Goal: Transaction & Acquisition: Purchase product/service

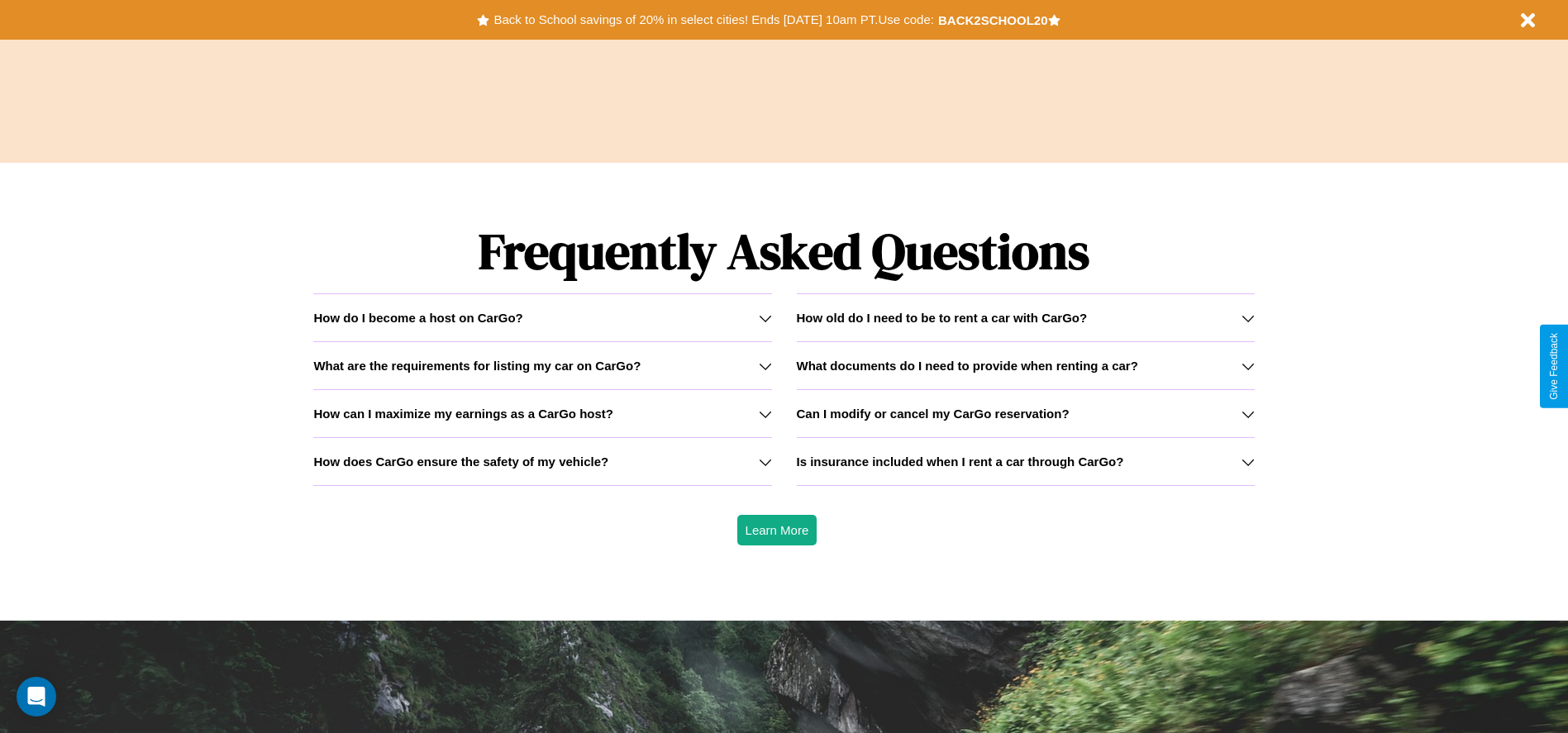
scroll to position [2371, 0]
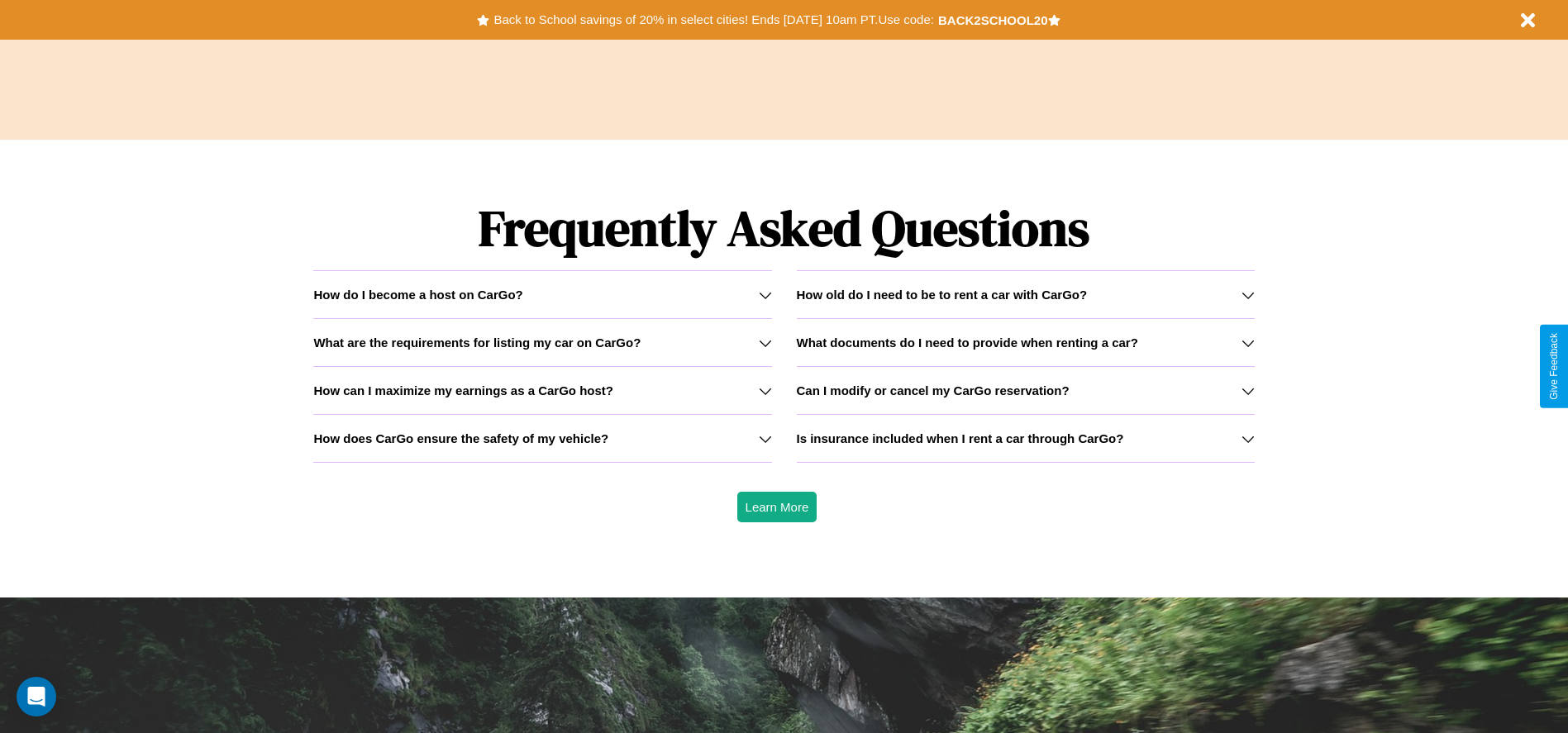
click at [1025, 342] on h3 "What documents do I need to provide when renting a car?" at bounding box center [968, 342] width 341 height 14
click at [1025, 438] on h3 "Is insurance included when I rent a car through CarGo?" at bounding box center [960, 439] width 327 height 14
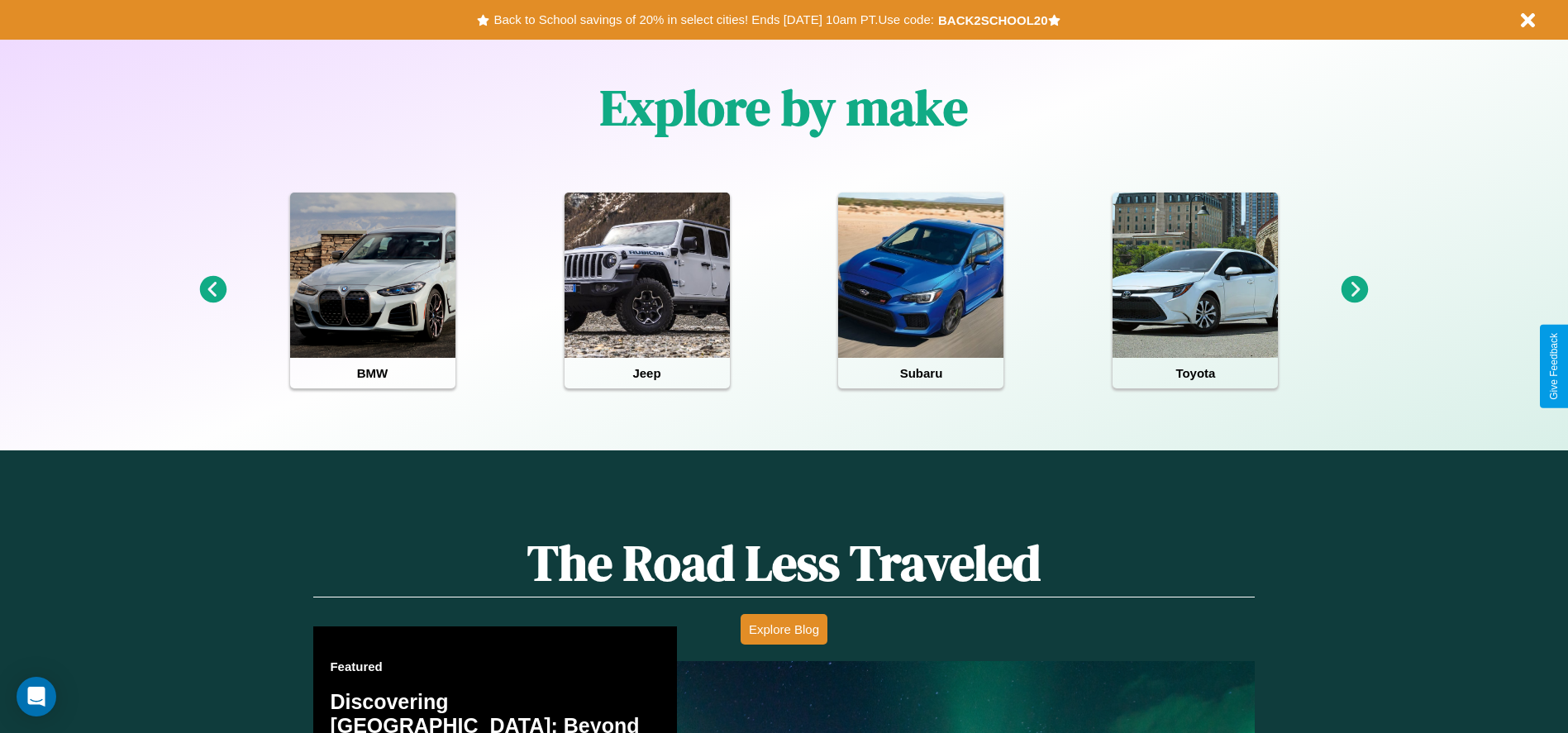
scroll to position [0, 0]
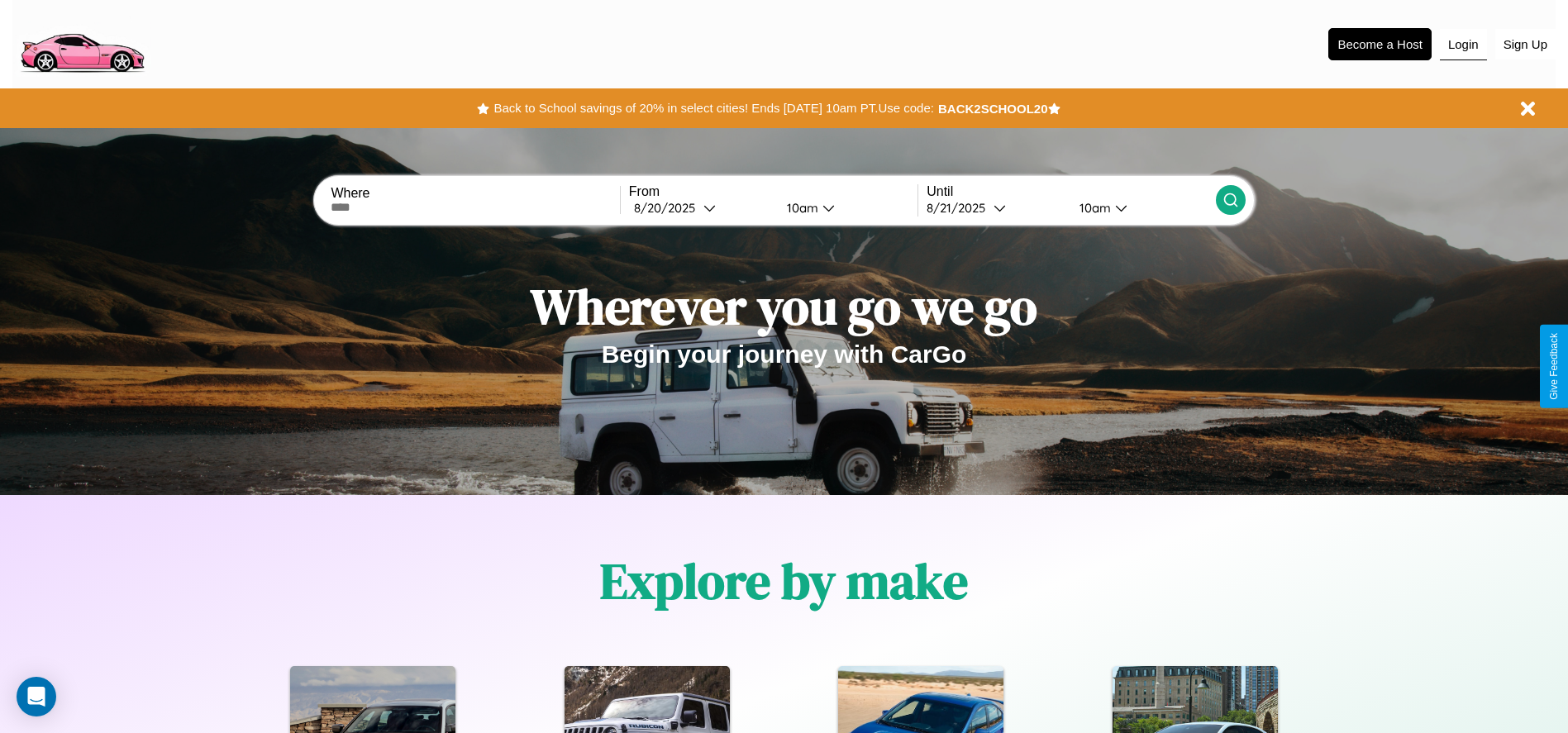
click at [1463, 44] on button "Login" at bounding box center [1463, 45] width 47 height 32
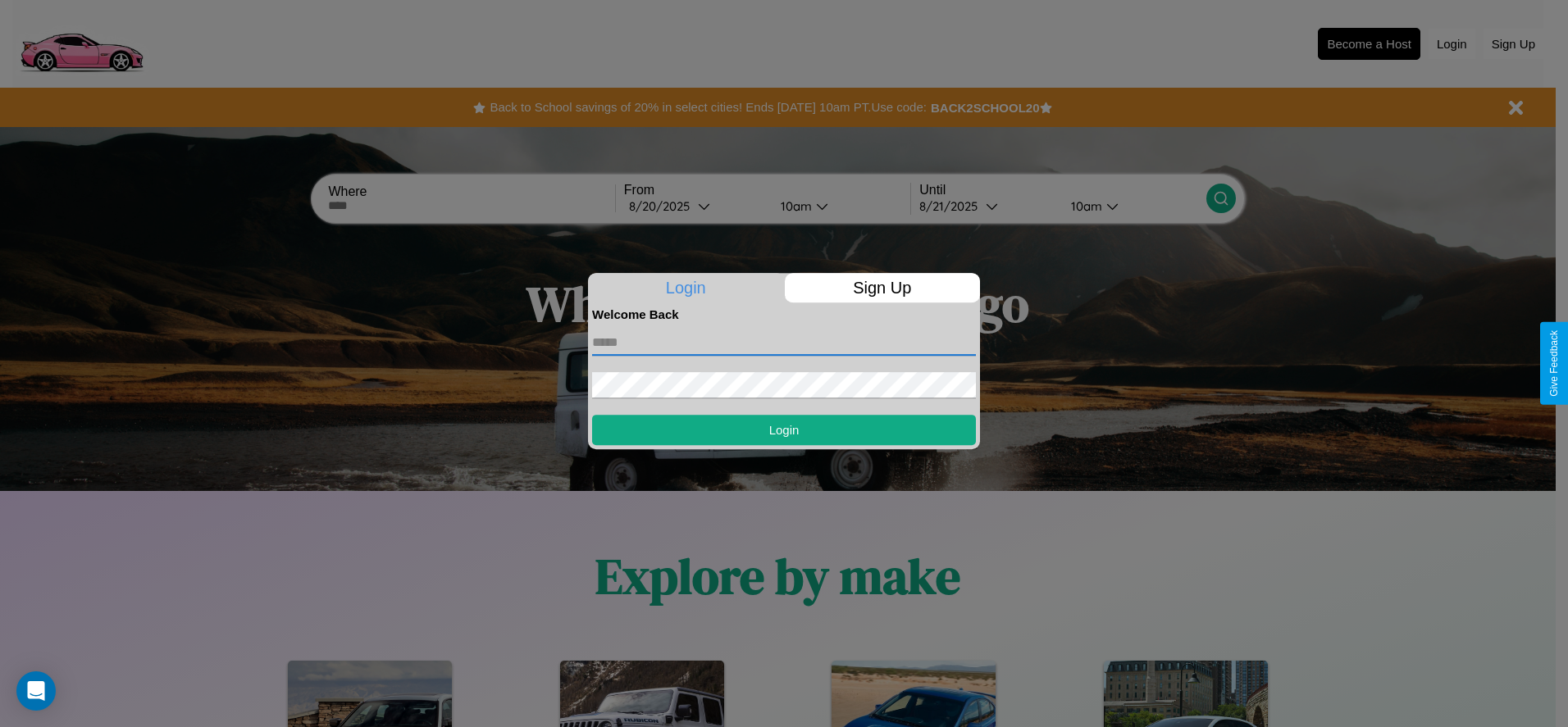
click at [784, 342] on input "text" at bounding box center [784, 343] width 383 height 26
type input "**********"
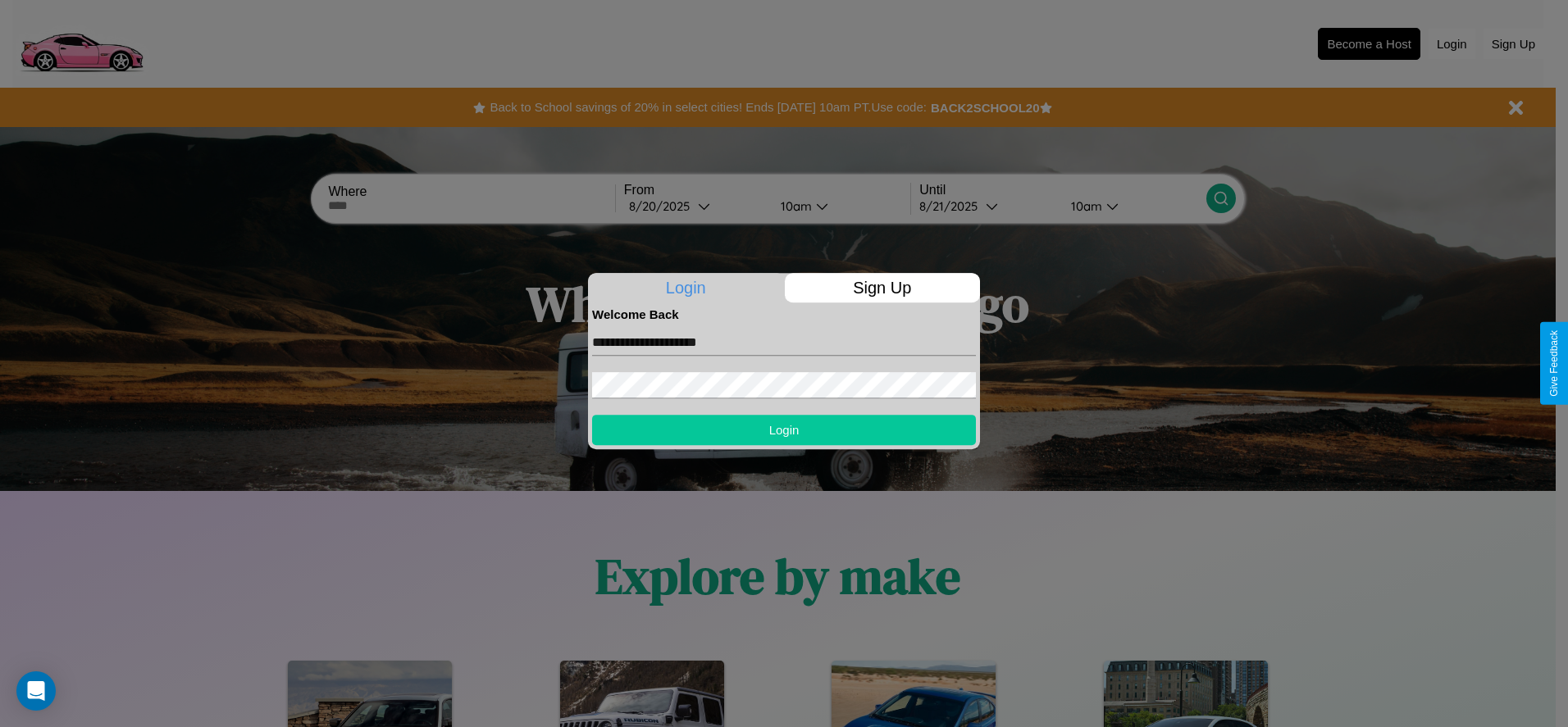
click at [784, 430] on button "Login" at bounding box center [784, 430] width 383 height 31
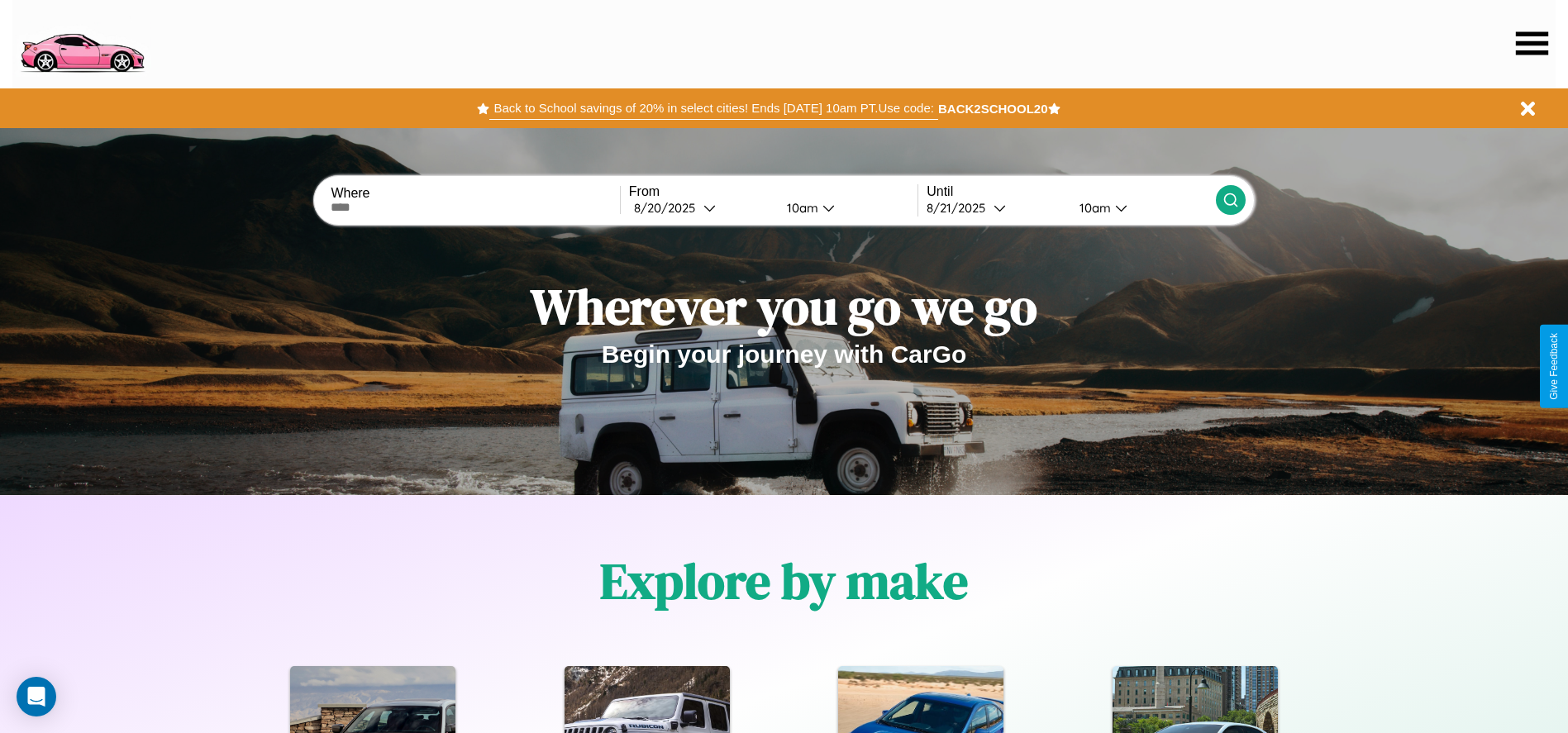
click at [713, 108] on button "Back to School savings of 20% in select cities! Ends 9/1 at 10am PT. Use code:" at bounding box center [713, 108] width 447 height 23
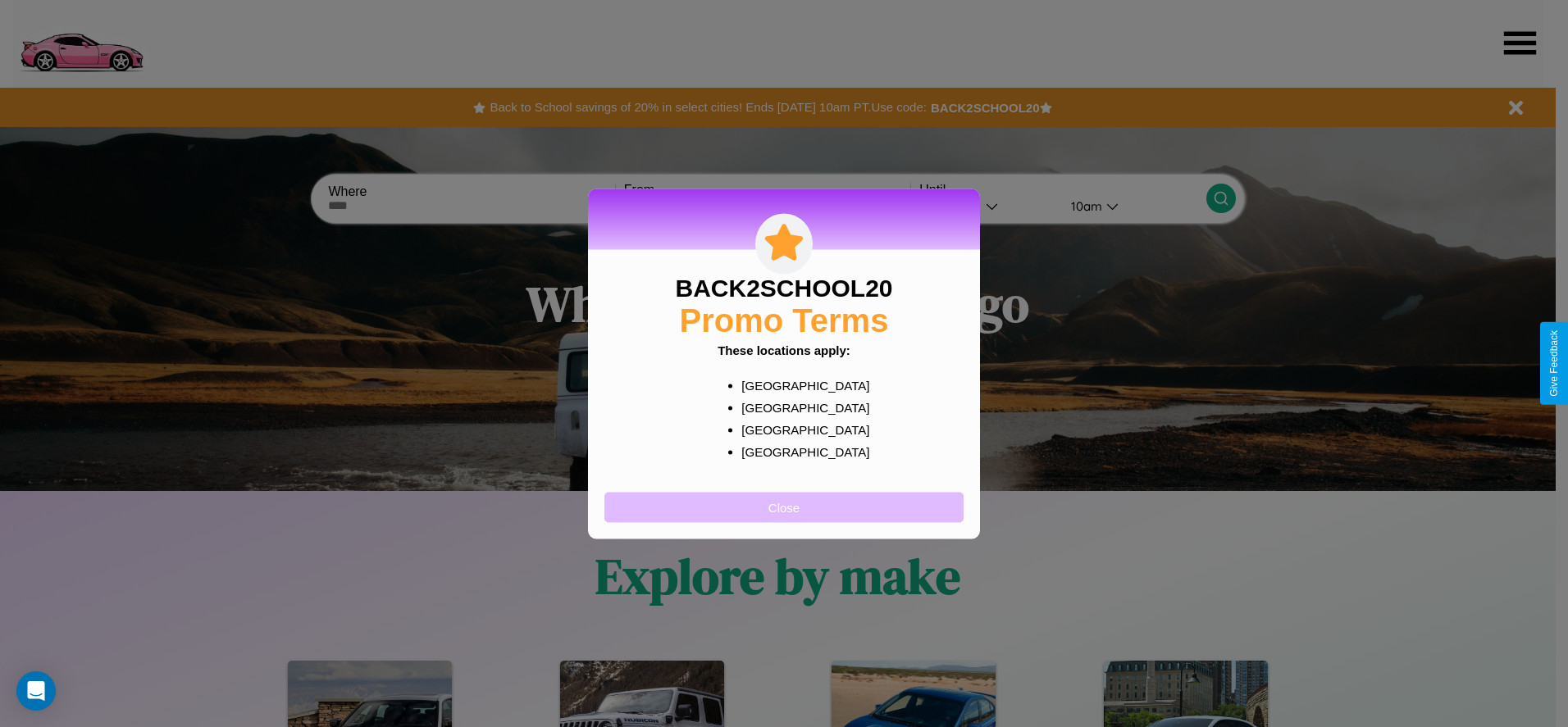
click at [784, 506] on button "Close" at bounding box center [784, 507] width 359 height 31
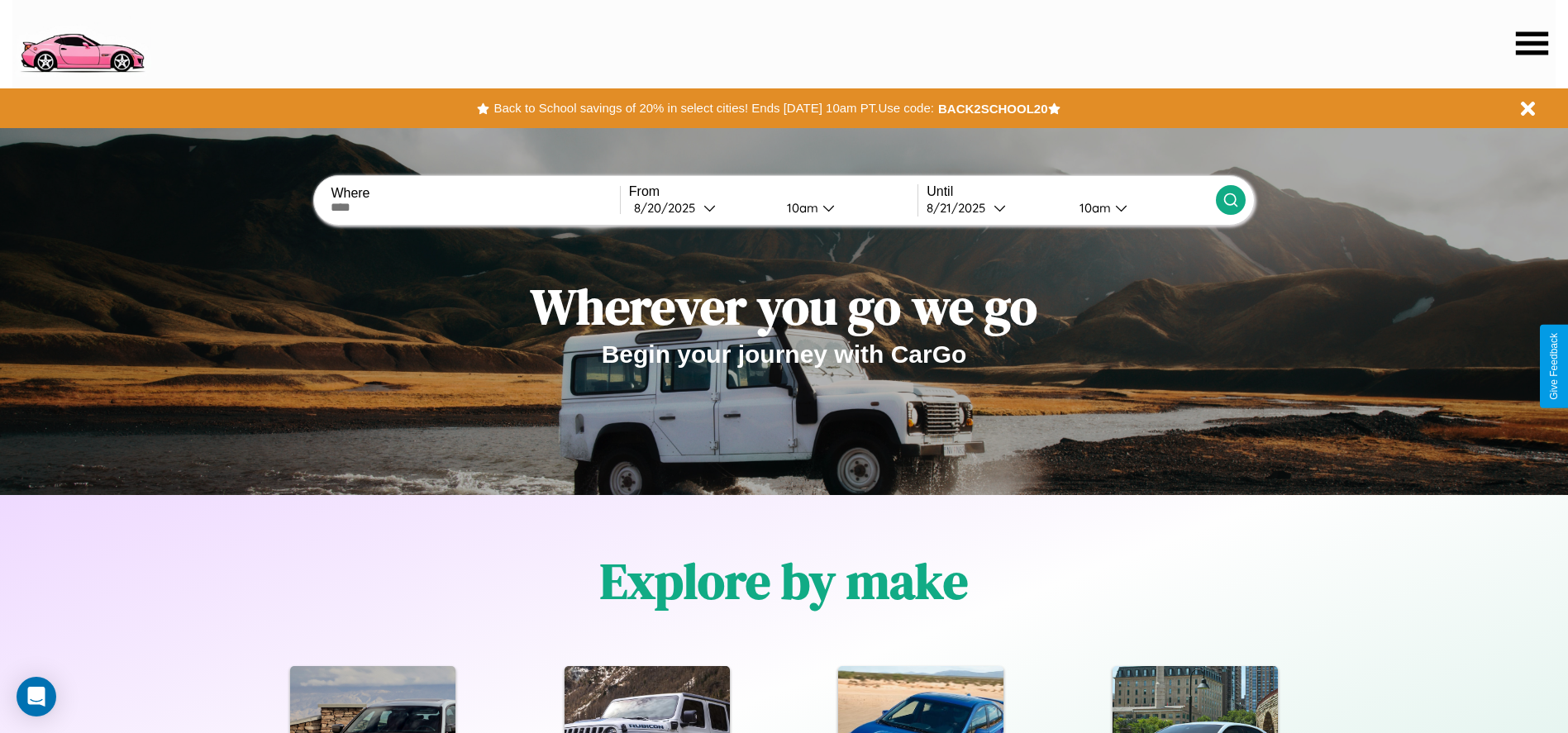
click at [475, 208] on input "text" at bounding box center [475, 207] width 288 height 13
type input "******"
click at [700, 208] on div "8 / 20 / 2025" at bounding box center [669, 208] width 69 height 16
select select "*"
select select "****"
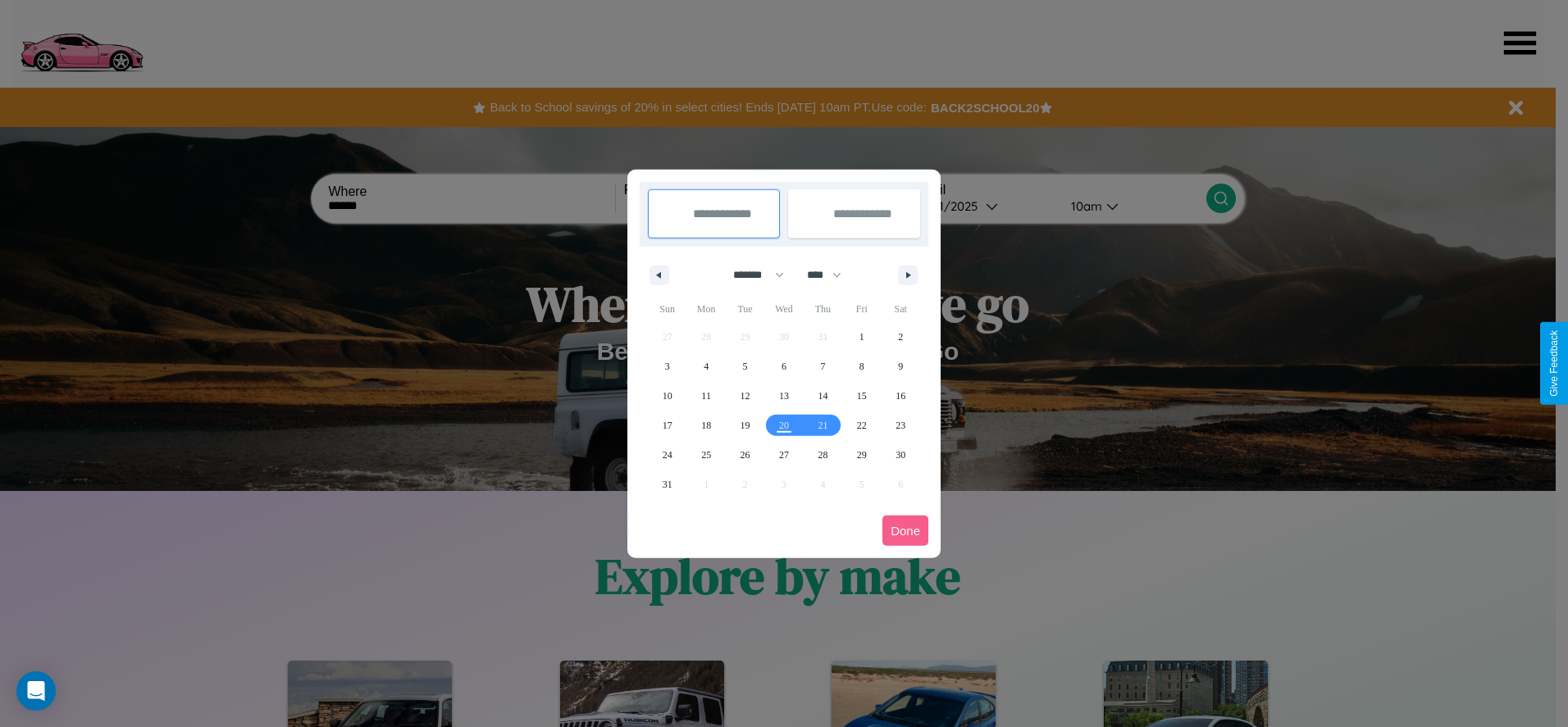
drag, startPoint x: 751, startPoint y: 274, endPoint x: 784, endPoint y: 329, distance: 64.1
click at [751, 274] on select "******* ******** ***** ***** *** **** **** ****** ********* ******* ******** **…" at bounding box center [755, 274] width 69 height 27
select select "**"
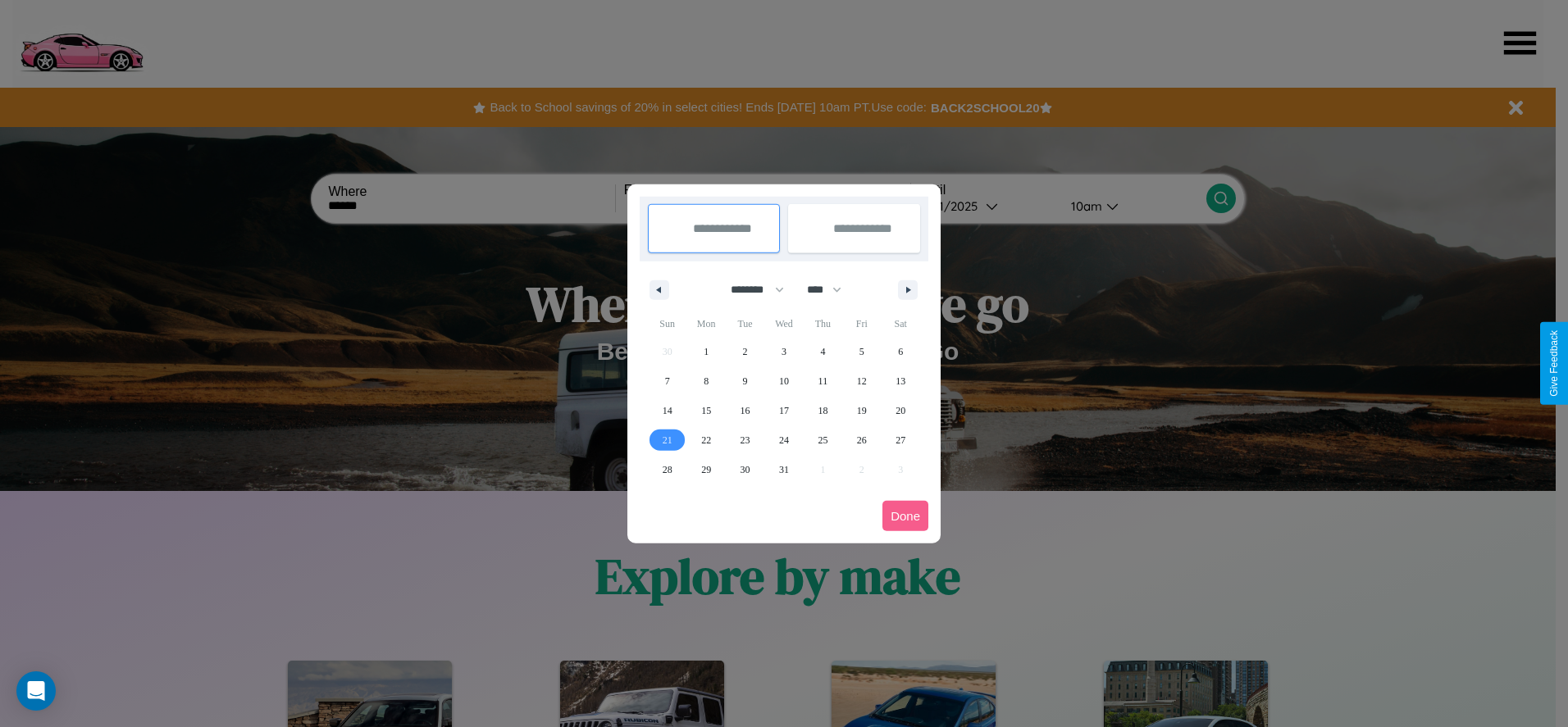
click at [667, 439] on span "21" at bounding box center [667, 440] width 10 height 30
type input "**********"
click at [744, 469] on span "30" at bounding box center [745, 470] width 10 height 30
type input "**********"
click at [906, 516] on button "Done" at bounding box center [905, 516] width 46 height 31
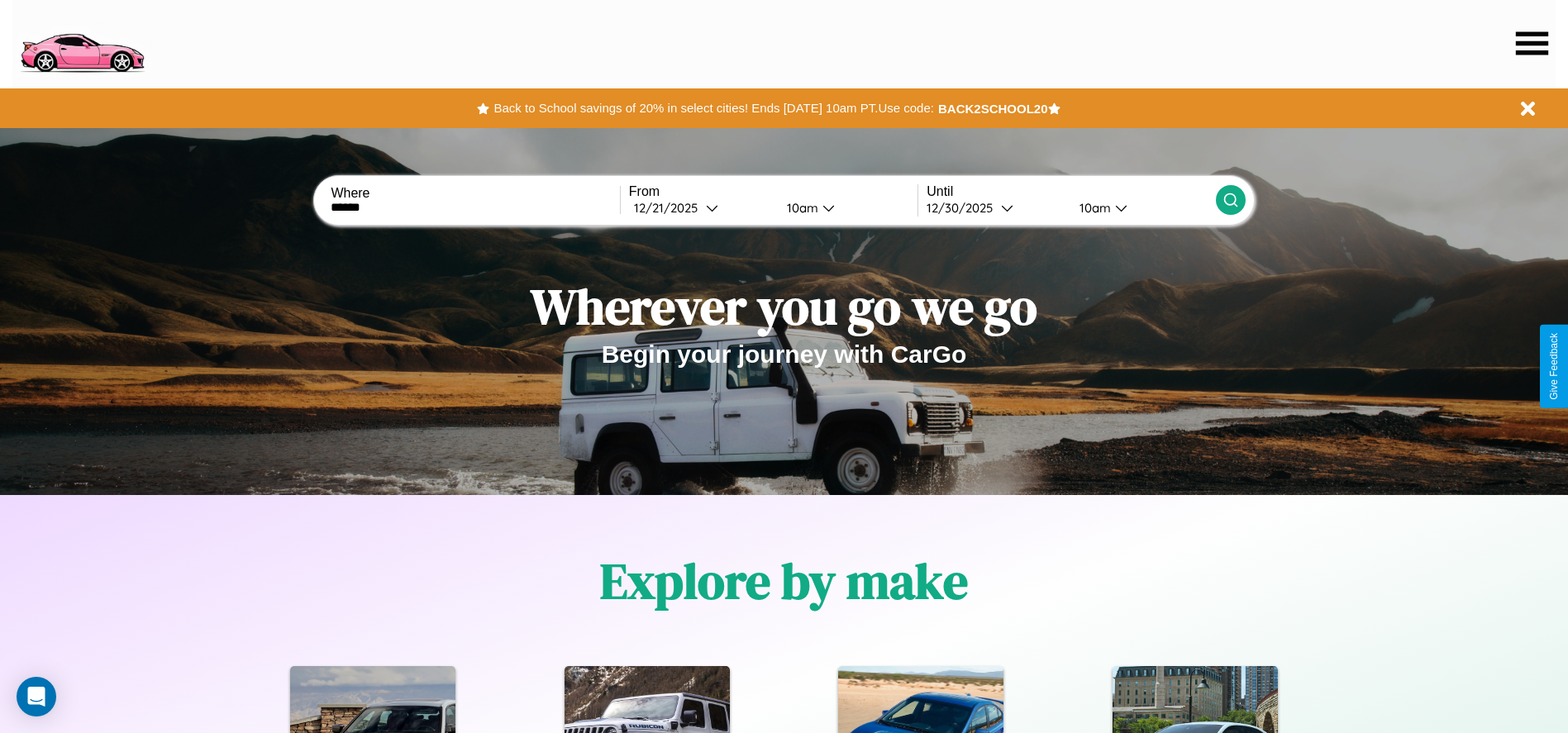
click at [799, 208] on div "10am" at bounding box center [800, 208] width 44 height 16
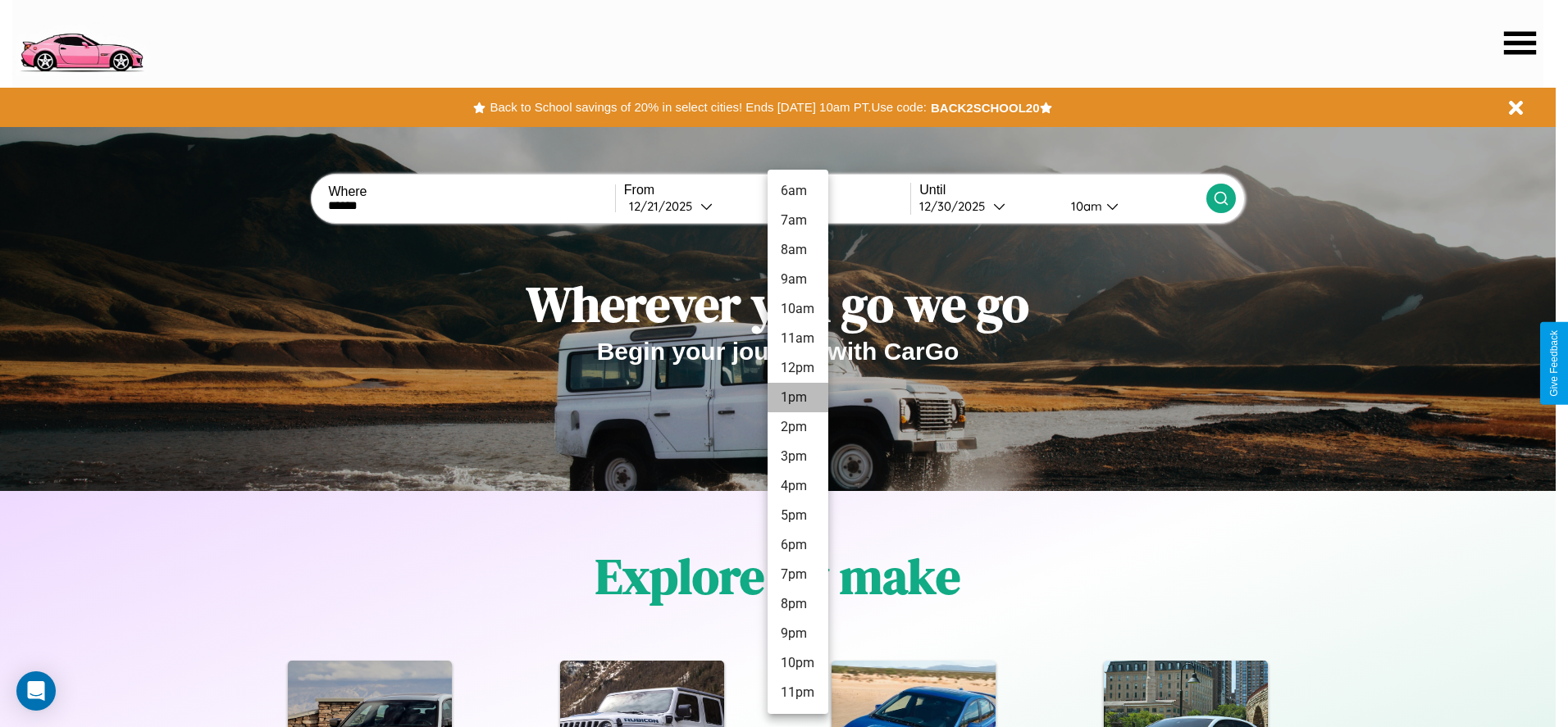
click at [797, 545] on li "6pm" at bounding box center [798, 545] width 61 height 30
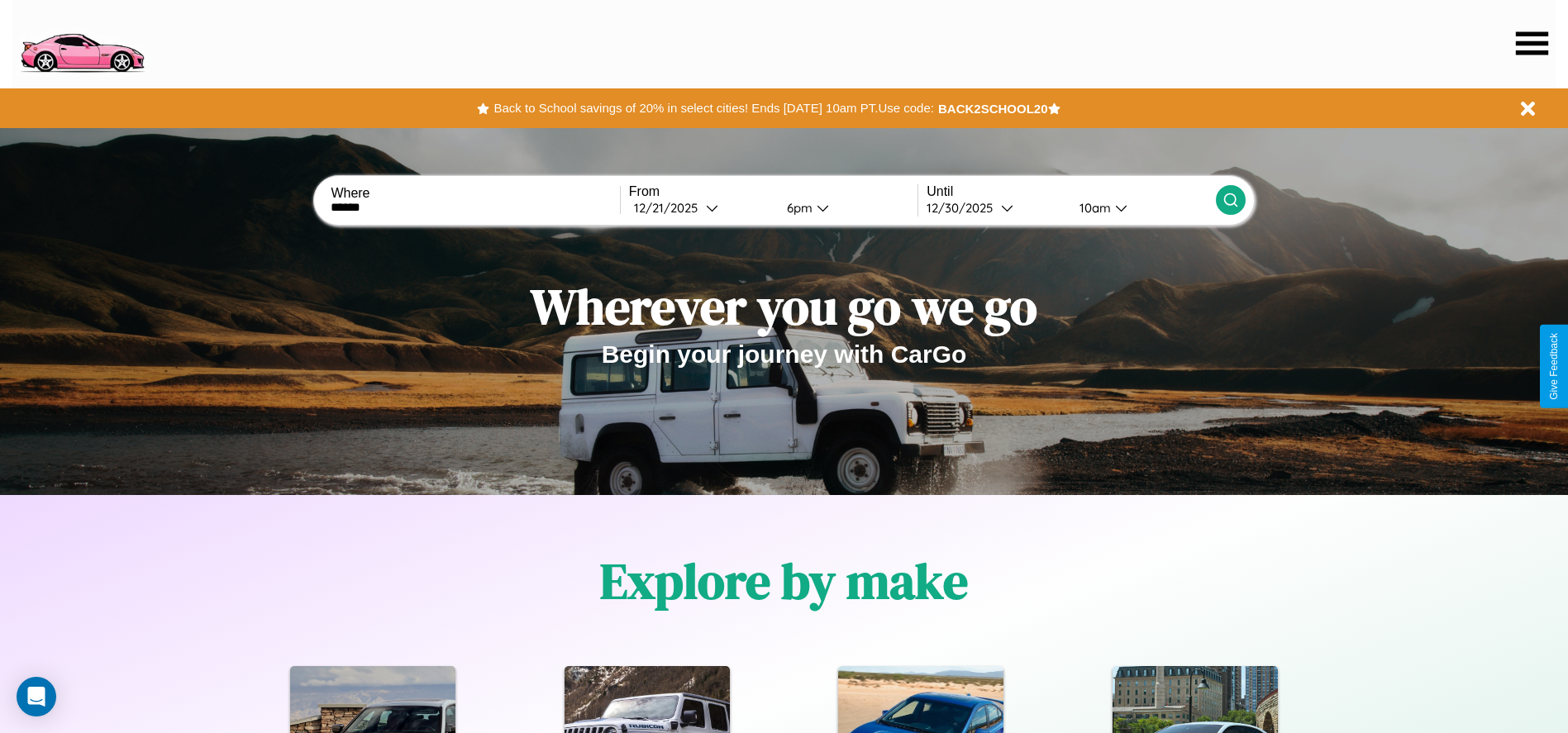
click at [1092, 208] on div "10am" at bounding box center [1093, 208] width 44 height 16
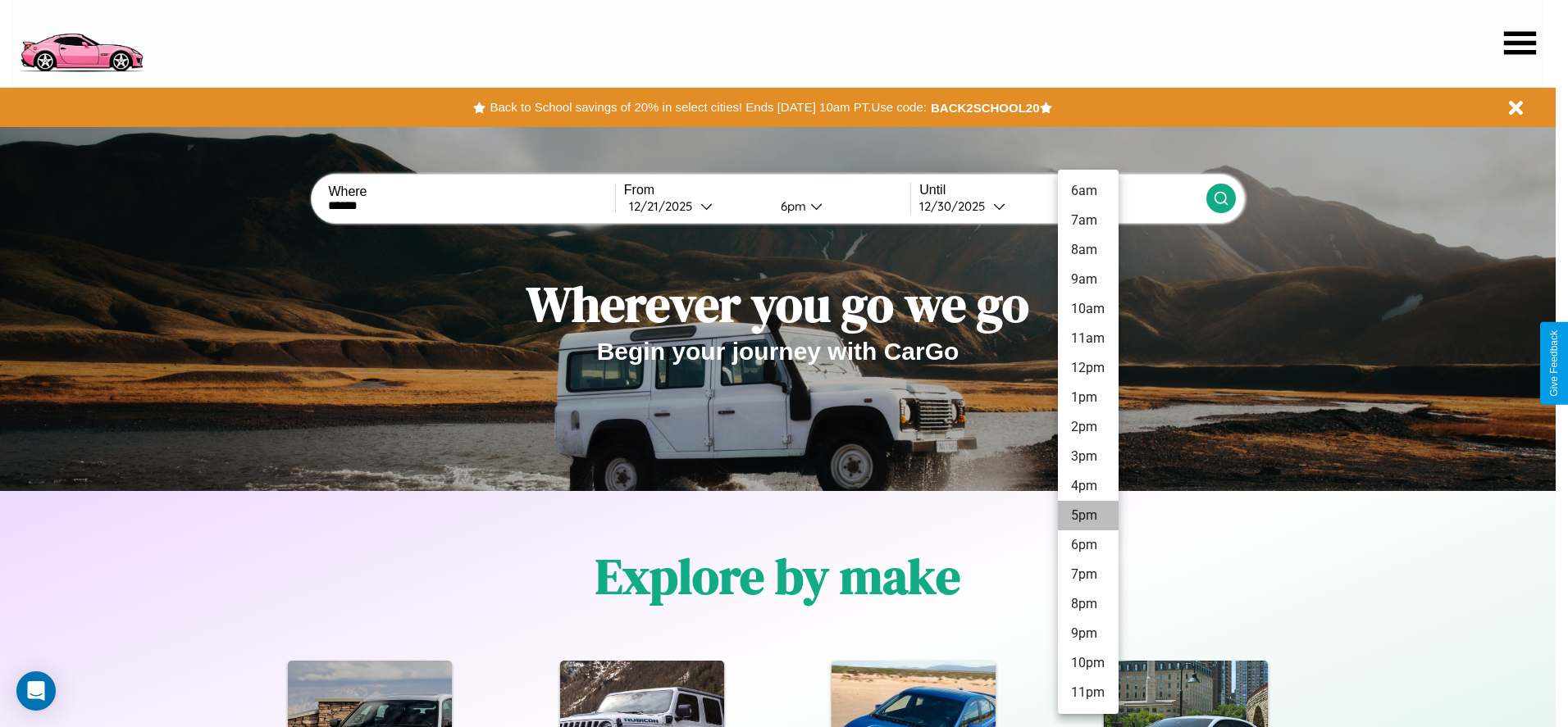
click at [1087, 516] on li "5pm" at bounding box center [1087, 516] width 61 height 30
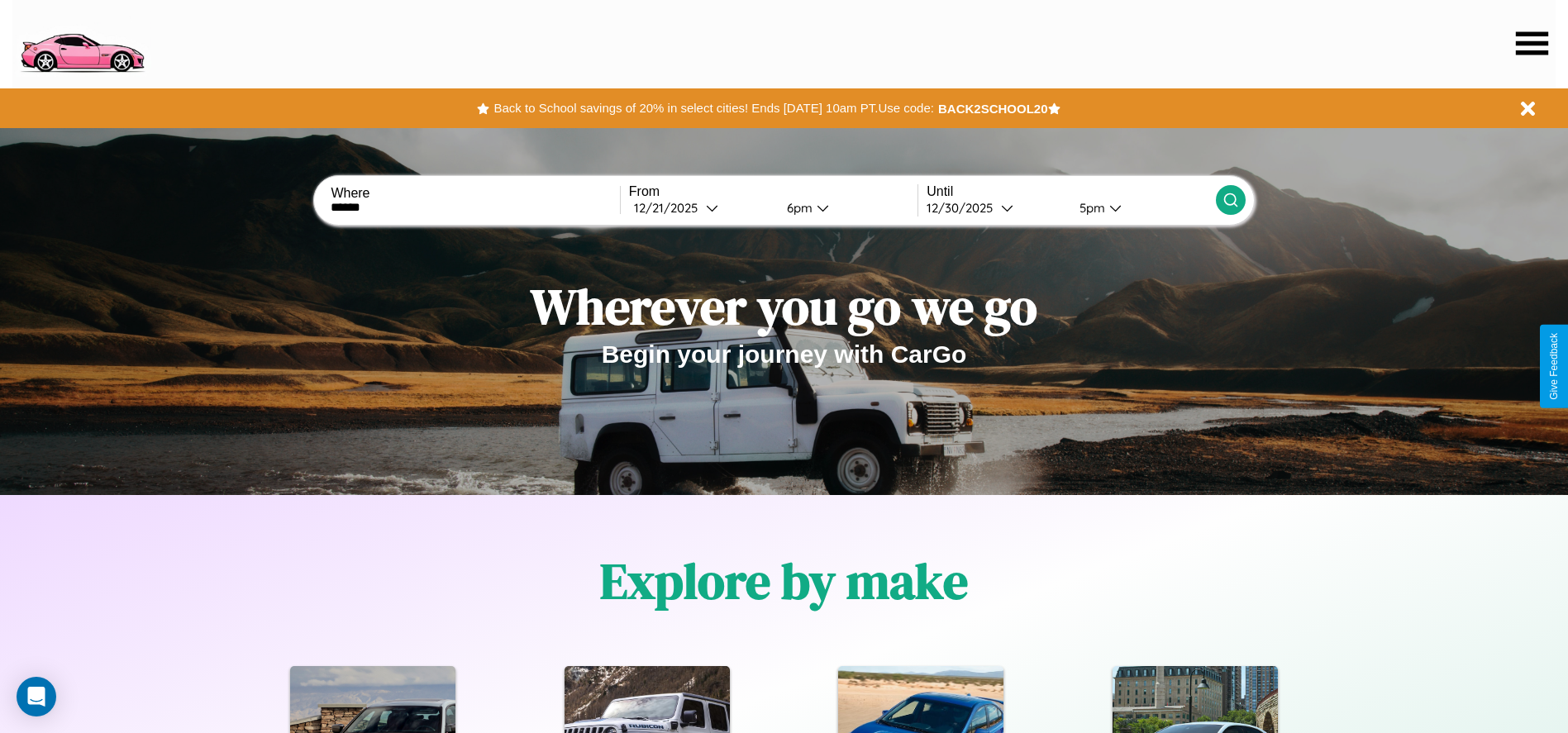
click at [1229, 200] on icon at bounding box center [1230, 200] width 17 height 17
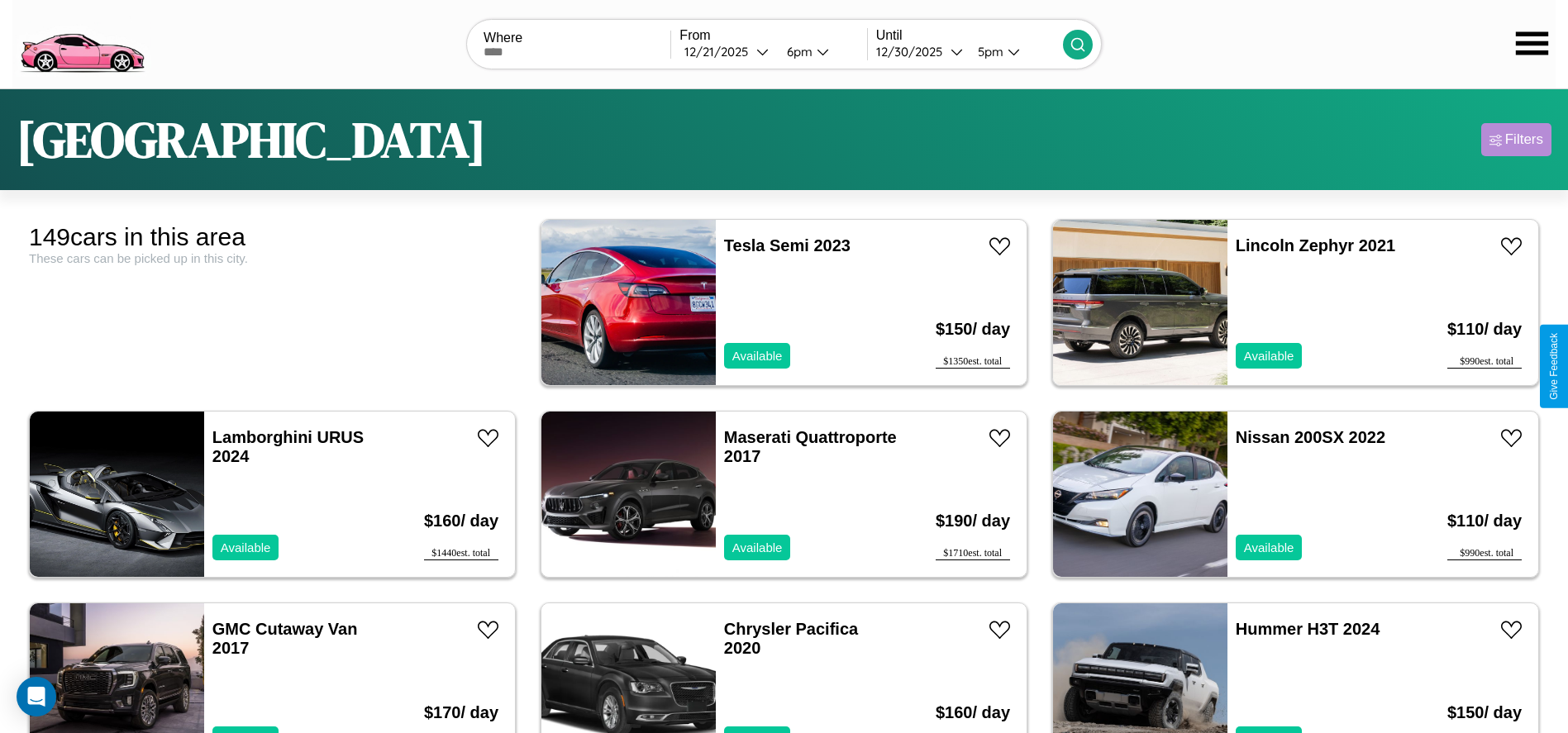
click at [1516, 140] on div "Filters" at bounding box center [1524, 140] width 38 height 17
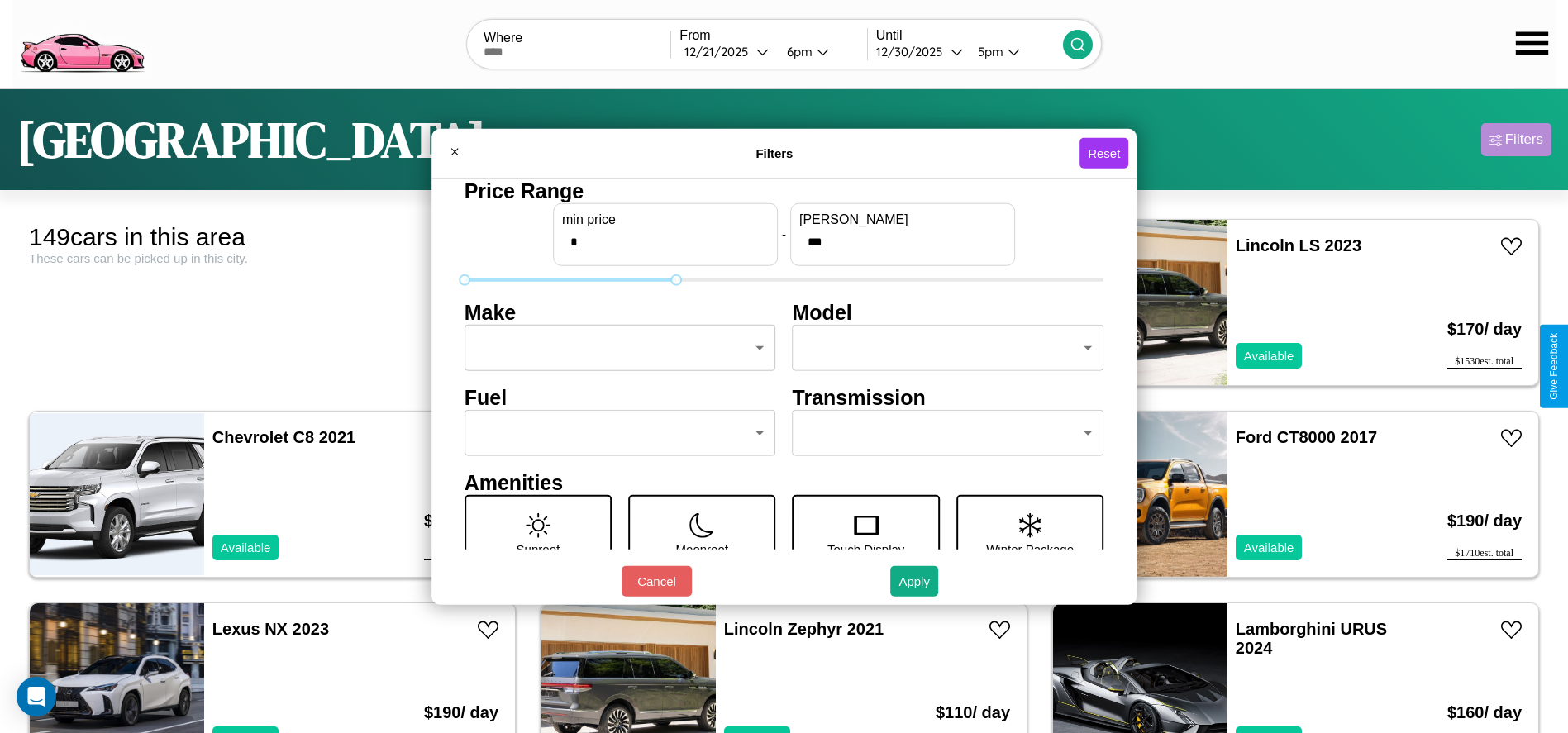
type input "***"
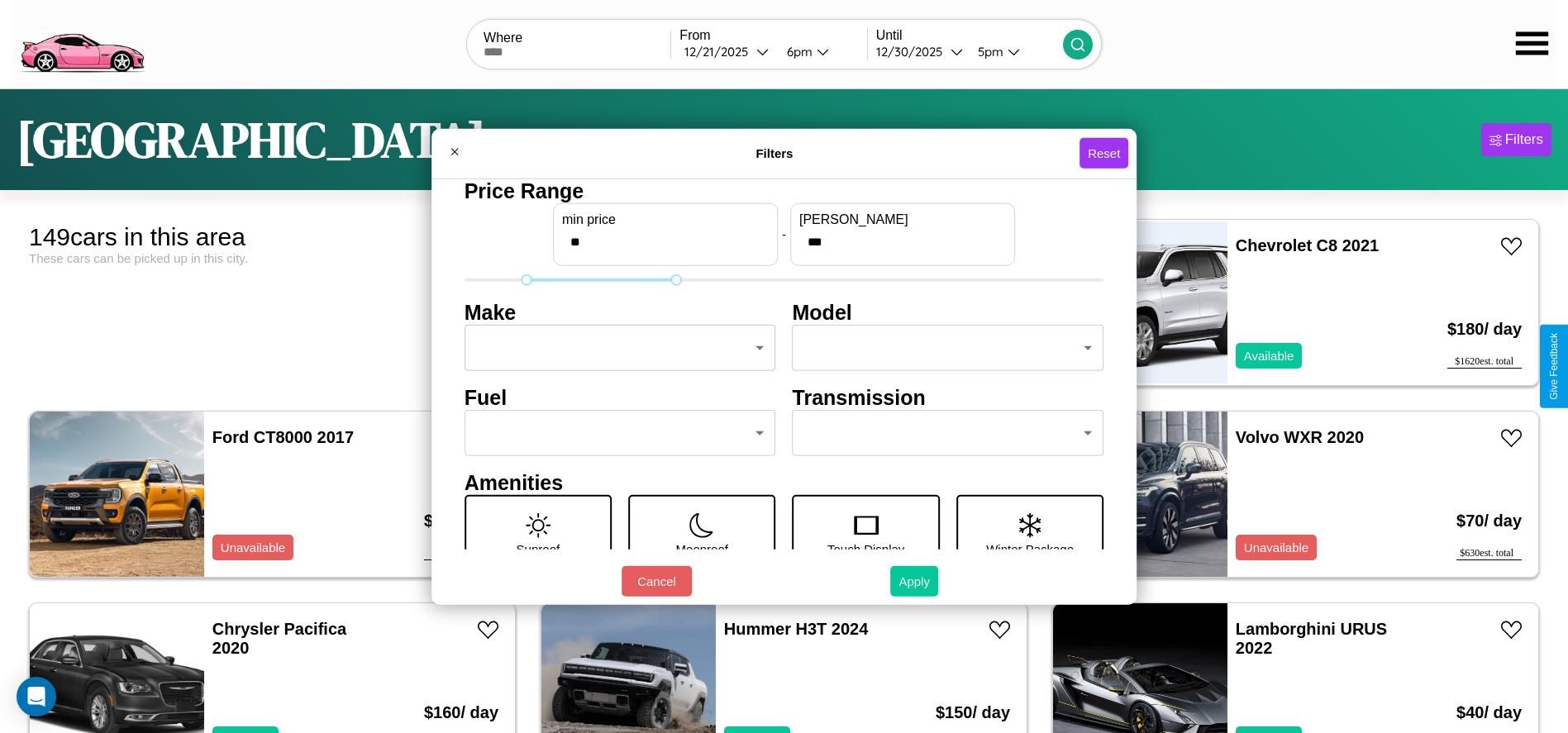
type input "**"
click at [914, 581] on button "Apply" at bounding box center [914, 581] width 48 height 31
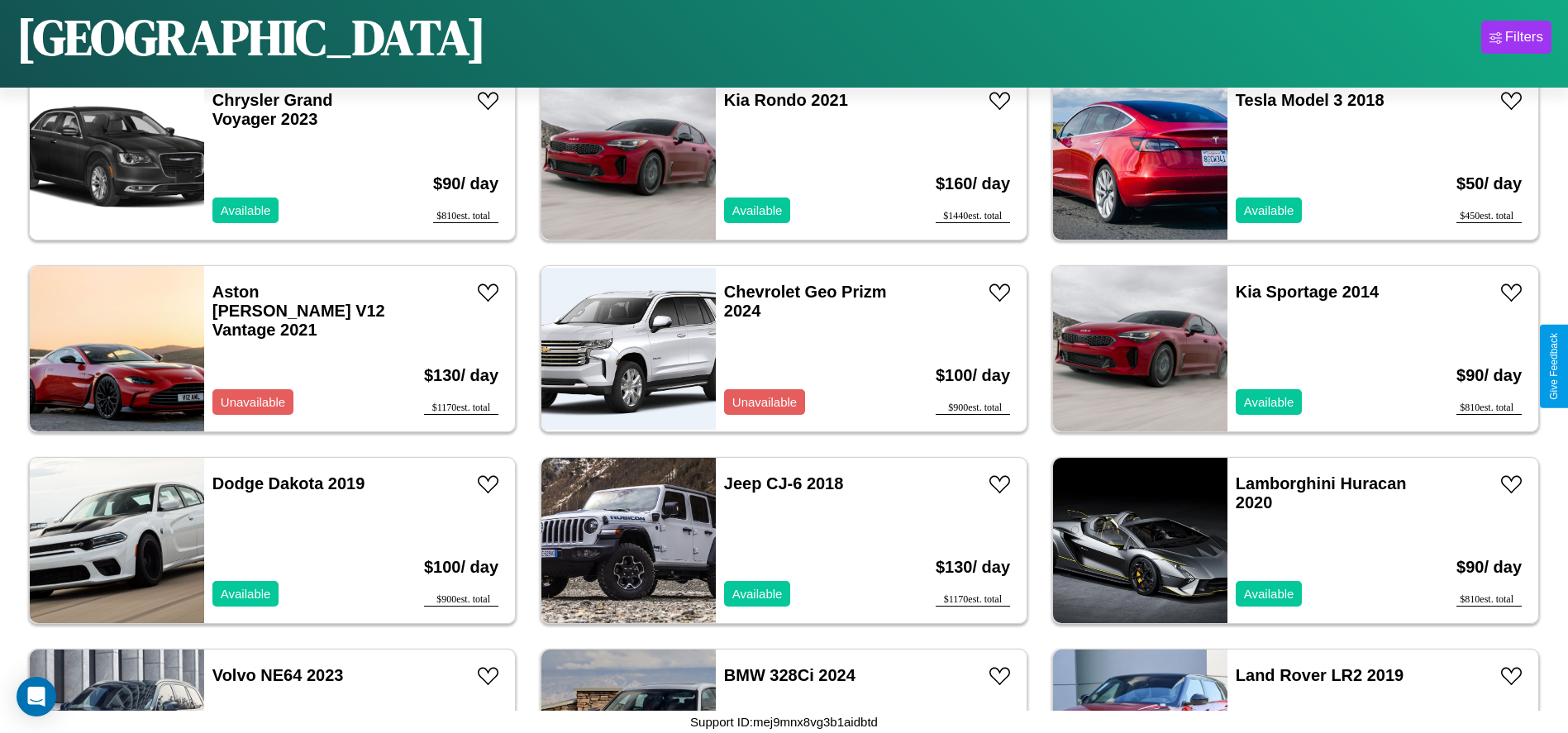
scroll to position [1910, 0]
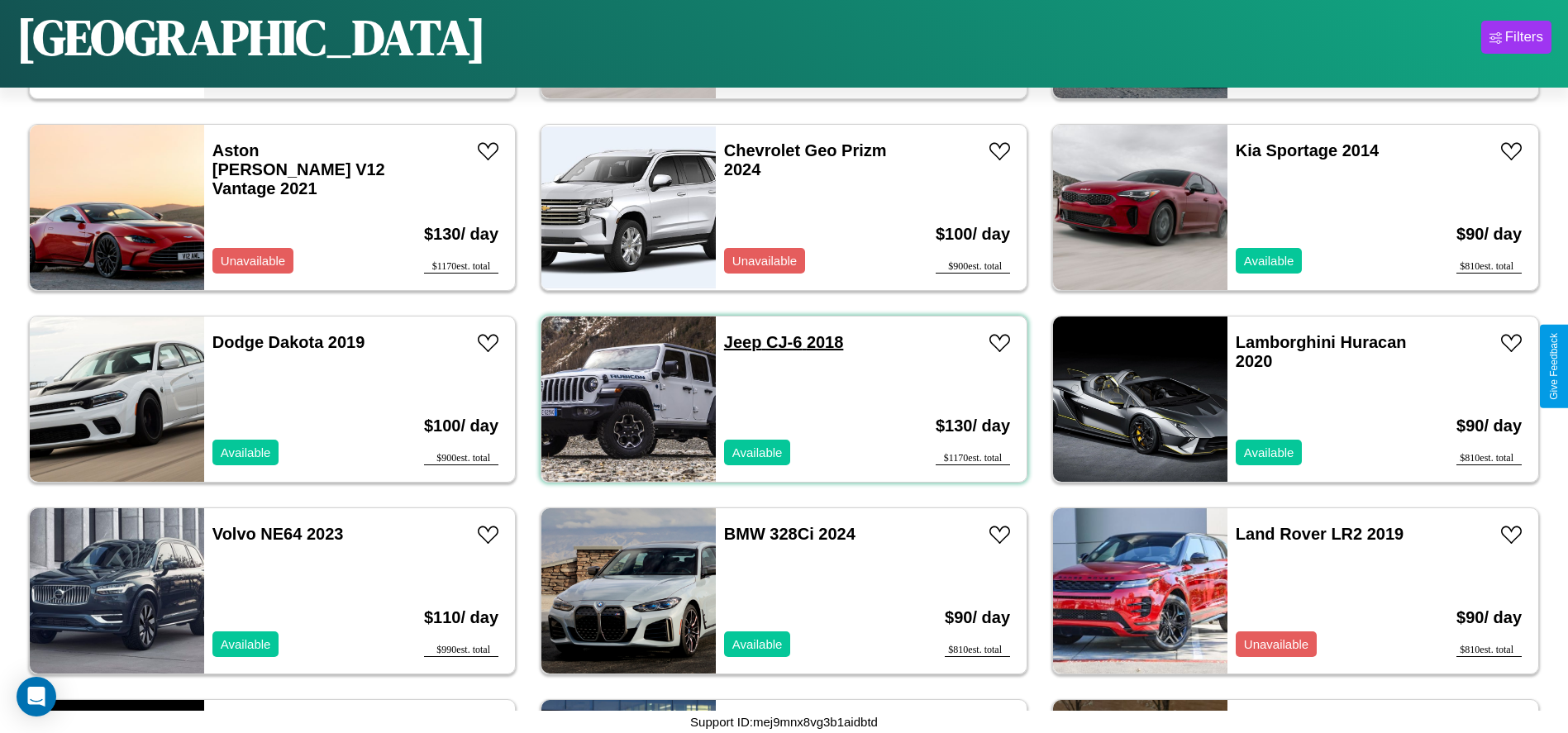
click at [737, 342] on link "Jeep CJ-6 2018" at bounding box center [784, 342] width 119 height 19
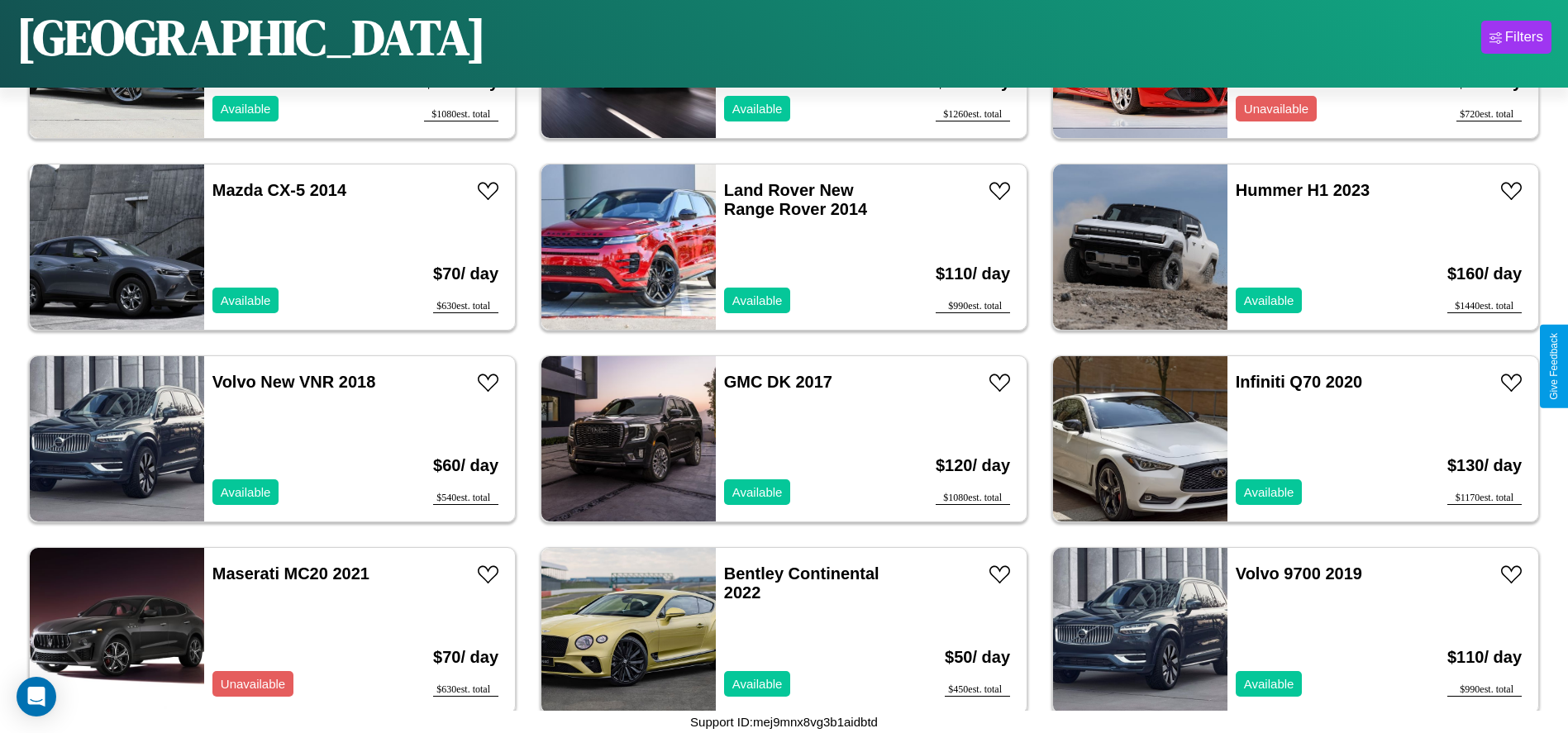
scroll to position [4402, 0]
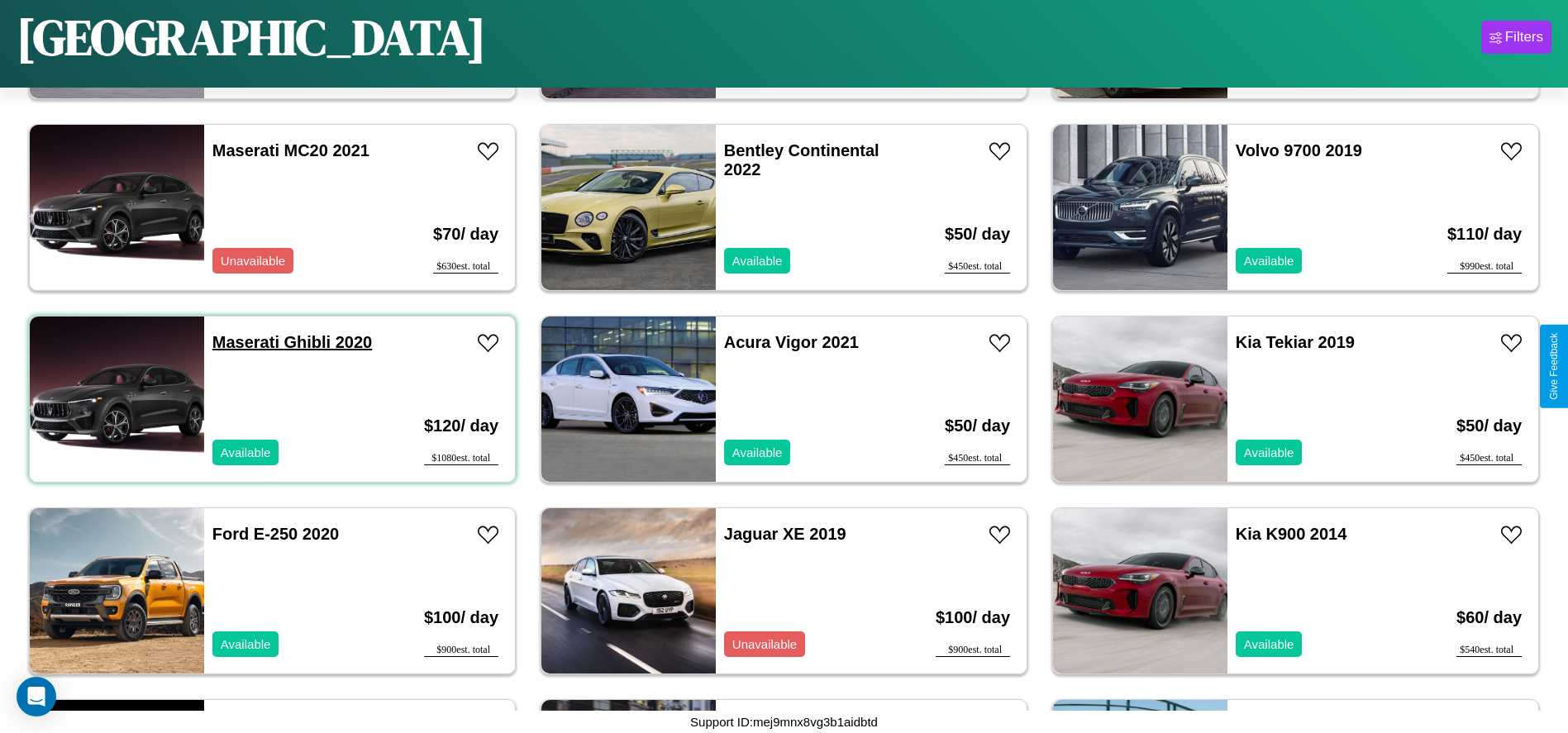
click at [244, 342] on link "Maserati Ghibli 2020" at bounding box center [292, 342] width 159 height 19
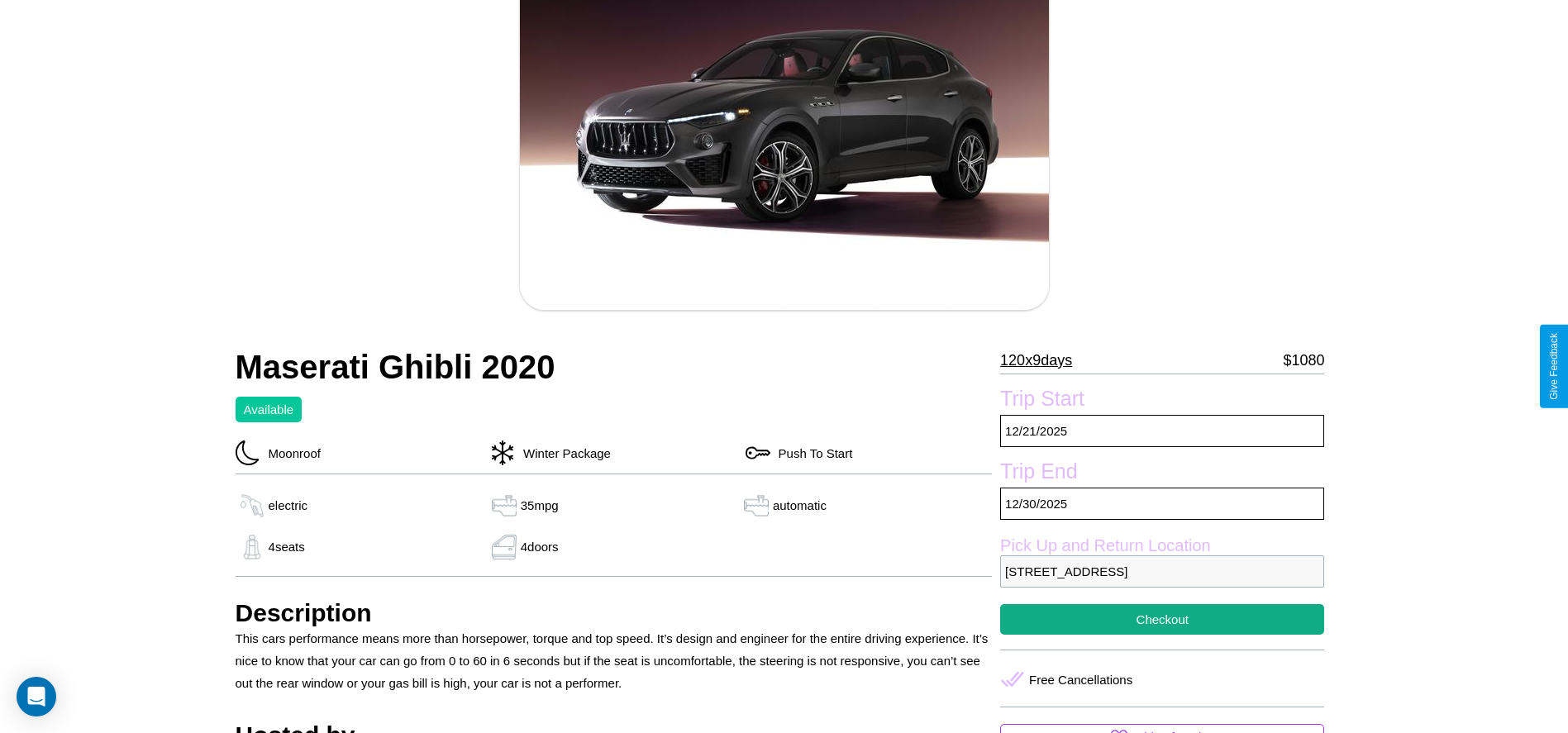
scroll to position [599, 0]
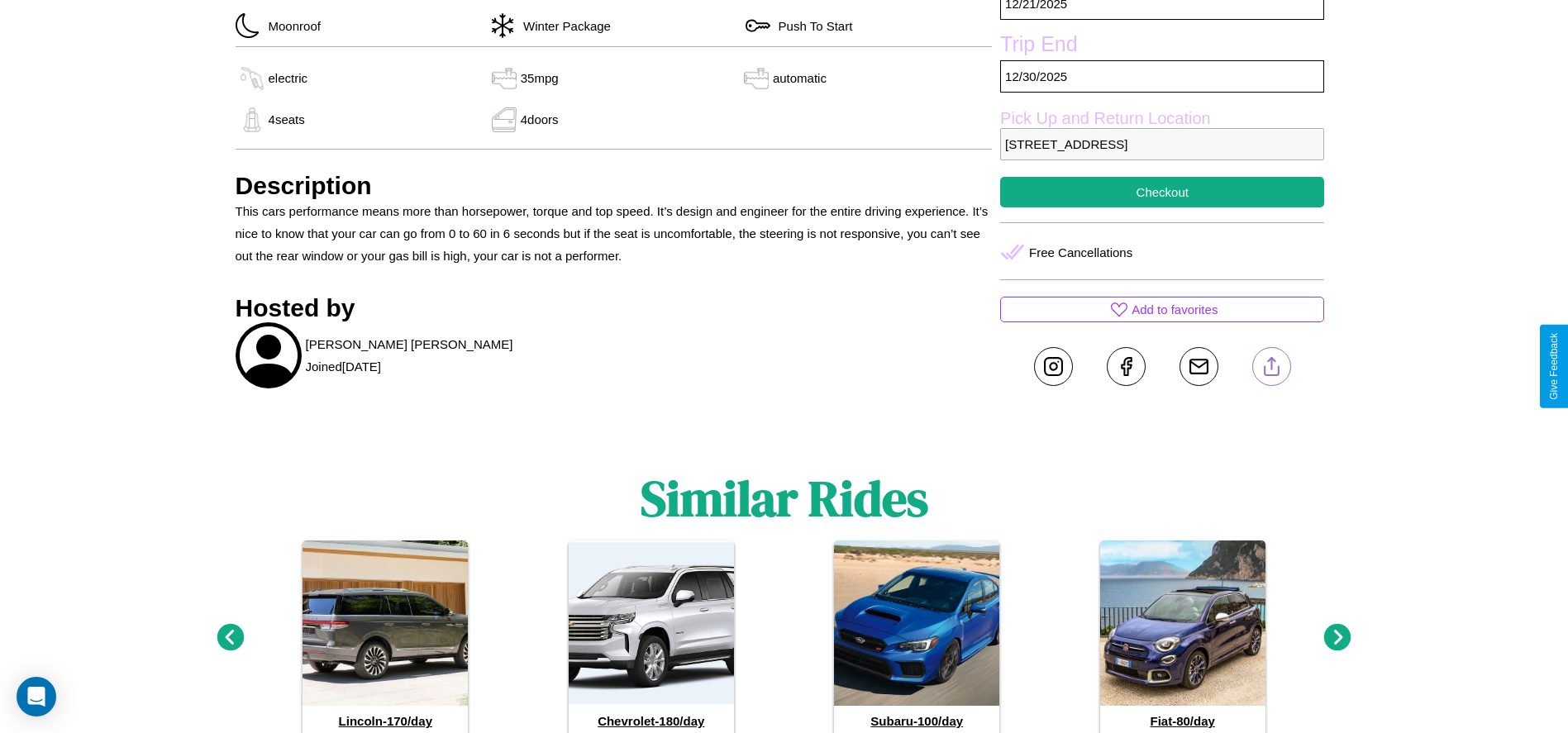
click at [1271, 366] on line at bounding box center [1271, 363] width 0 height 11
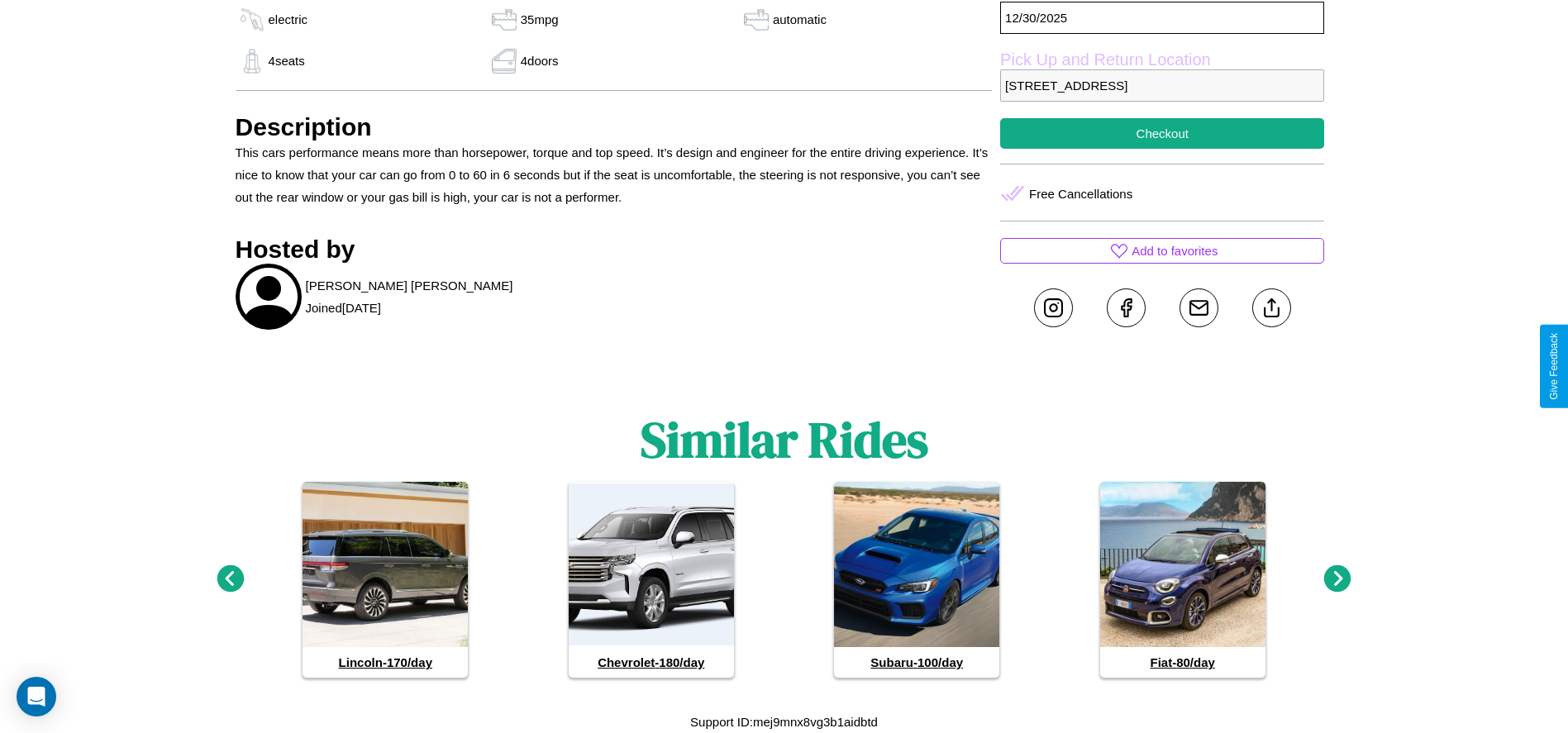
click at [1337, 579] on icon at bounding box center [1337, 578] width 27 height 27
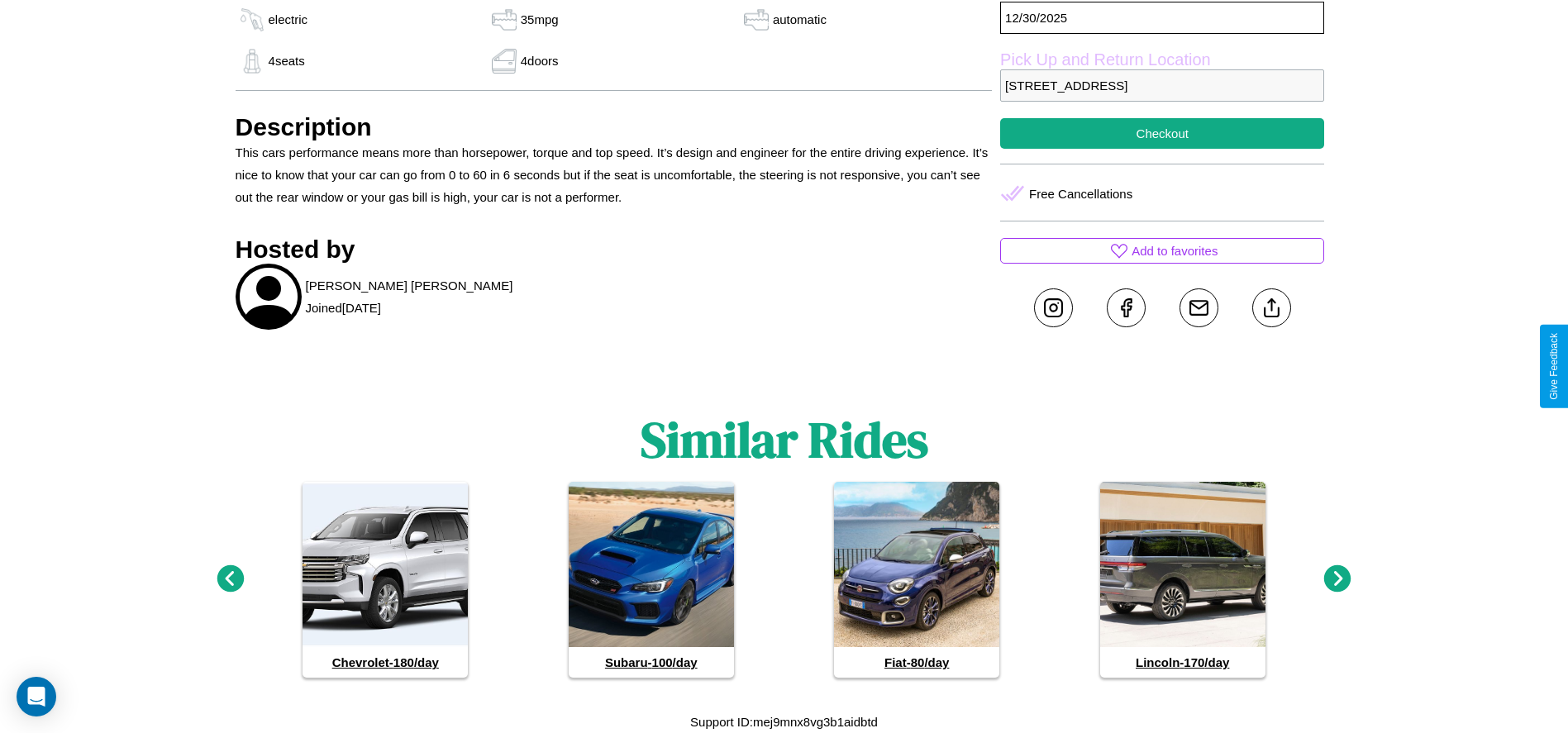
click at [1337, 579] on icon at bounding box center [1337, 578] width 27 height 27
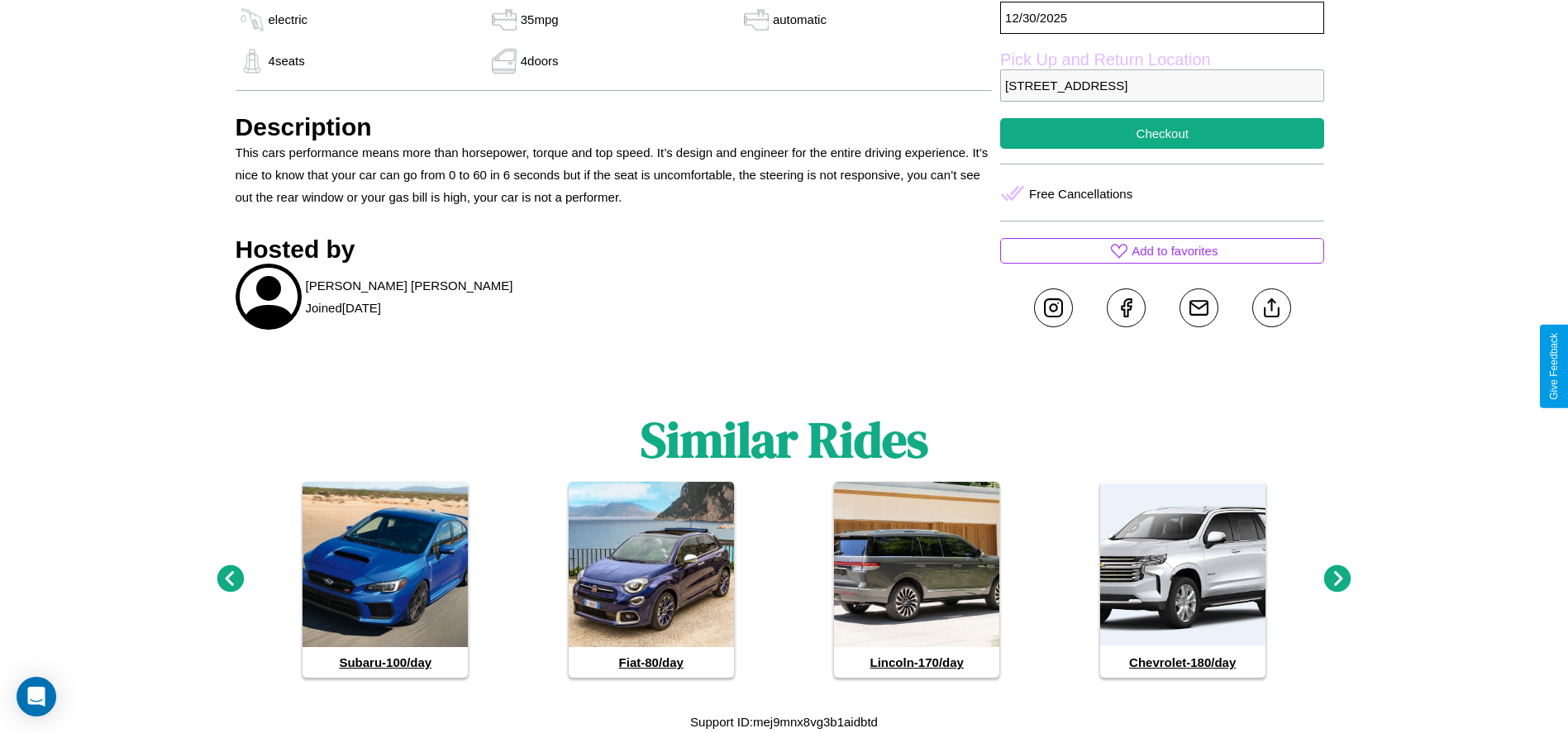
click at [1337, 579] on icon at bounding box center [1337, 578] width 27 height 27
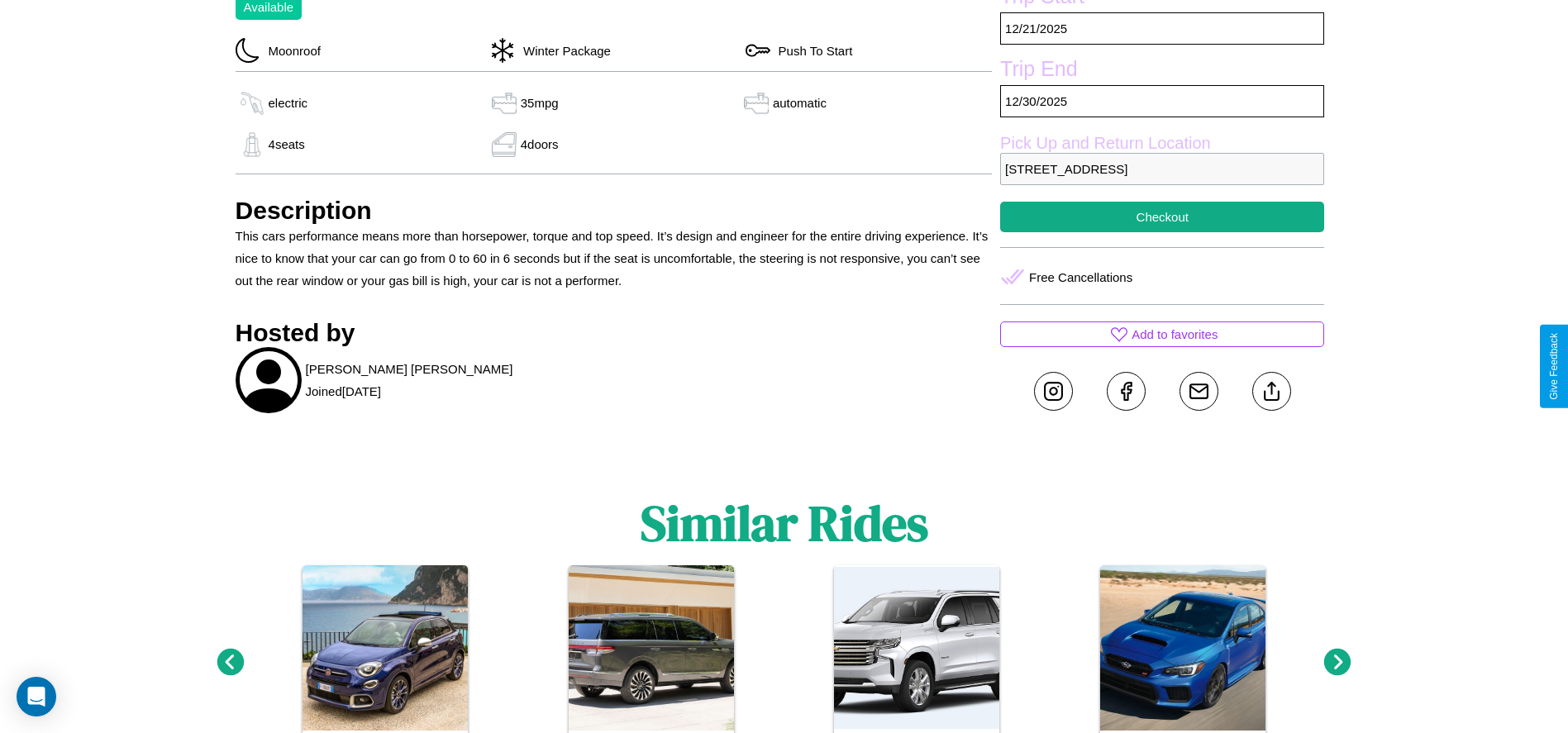
scroll to position [424, 0]
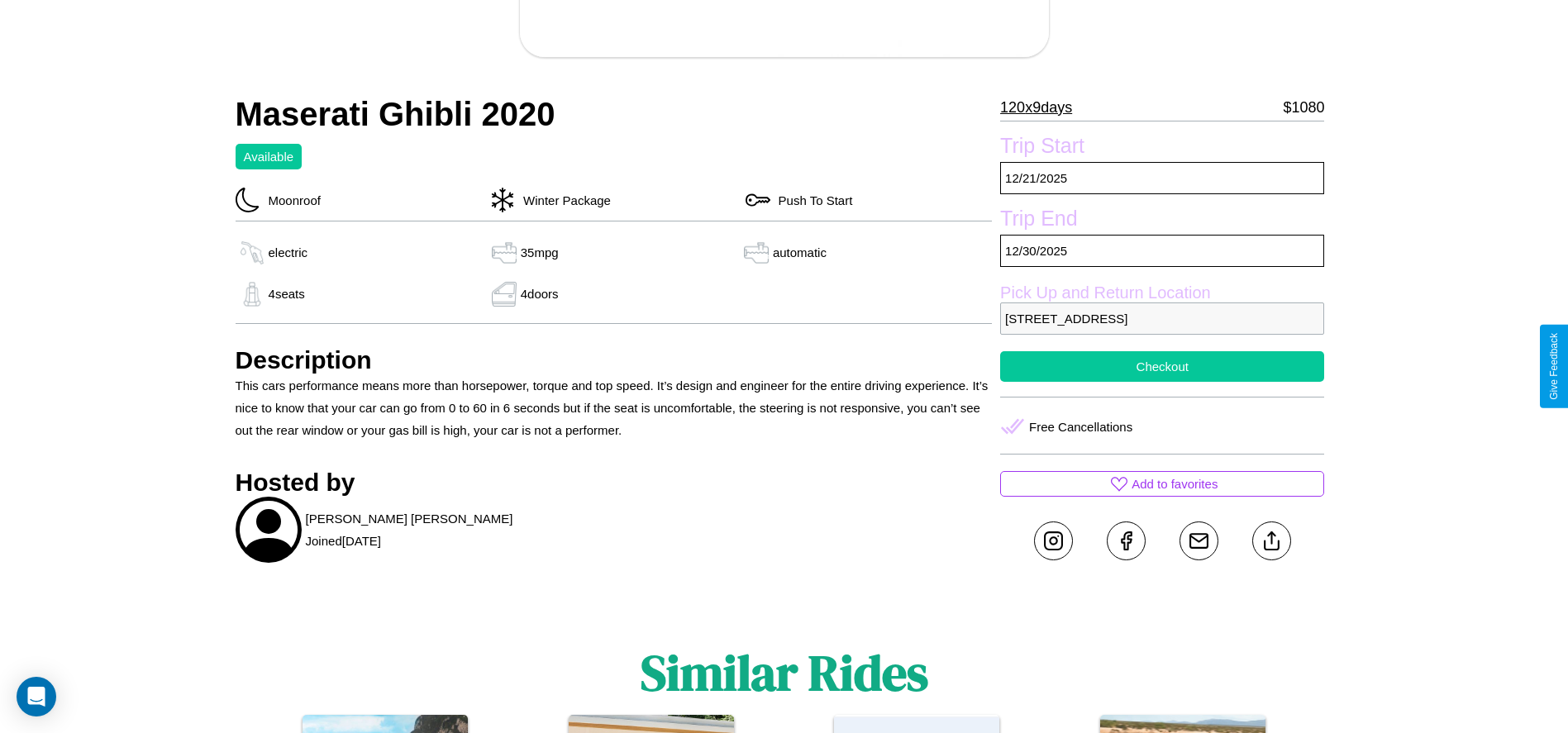
click at [1162, 366] on button "Checkout" at bounding box center [1162, 366] width 324 height 31
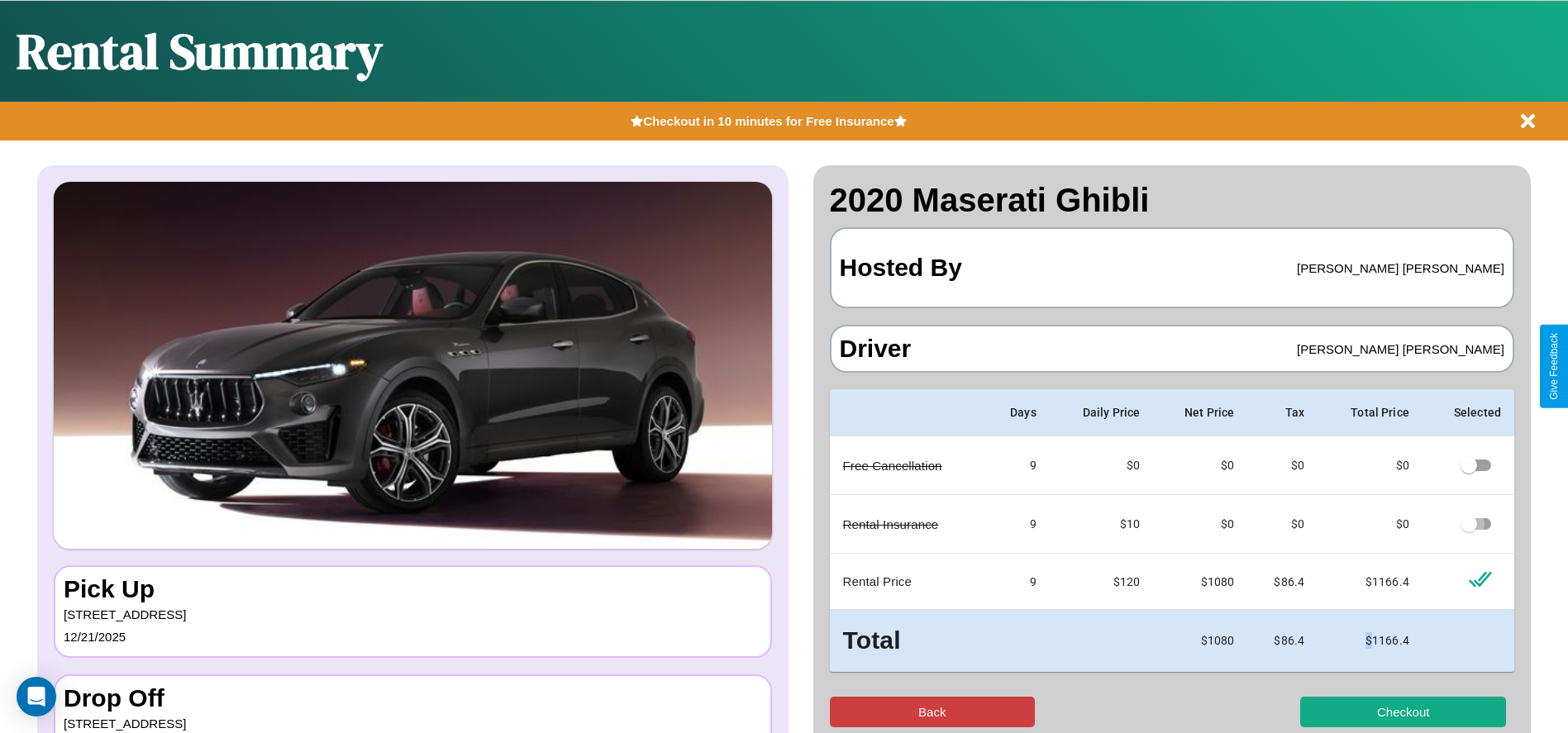
click at [931, 712] on button "Back" at bounding box center [932, 712] width 206 height 31
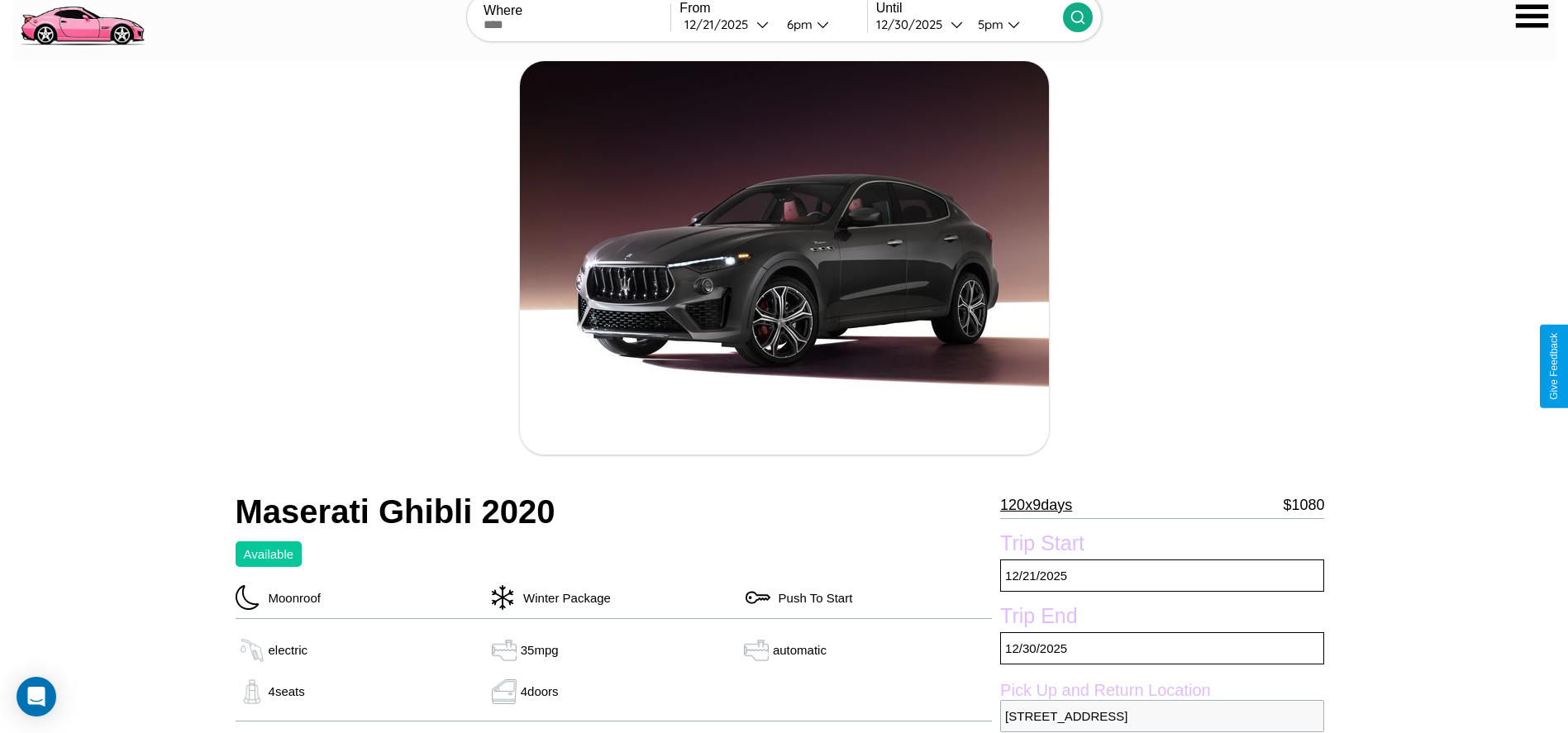
scroll to position [166, 0]
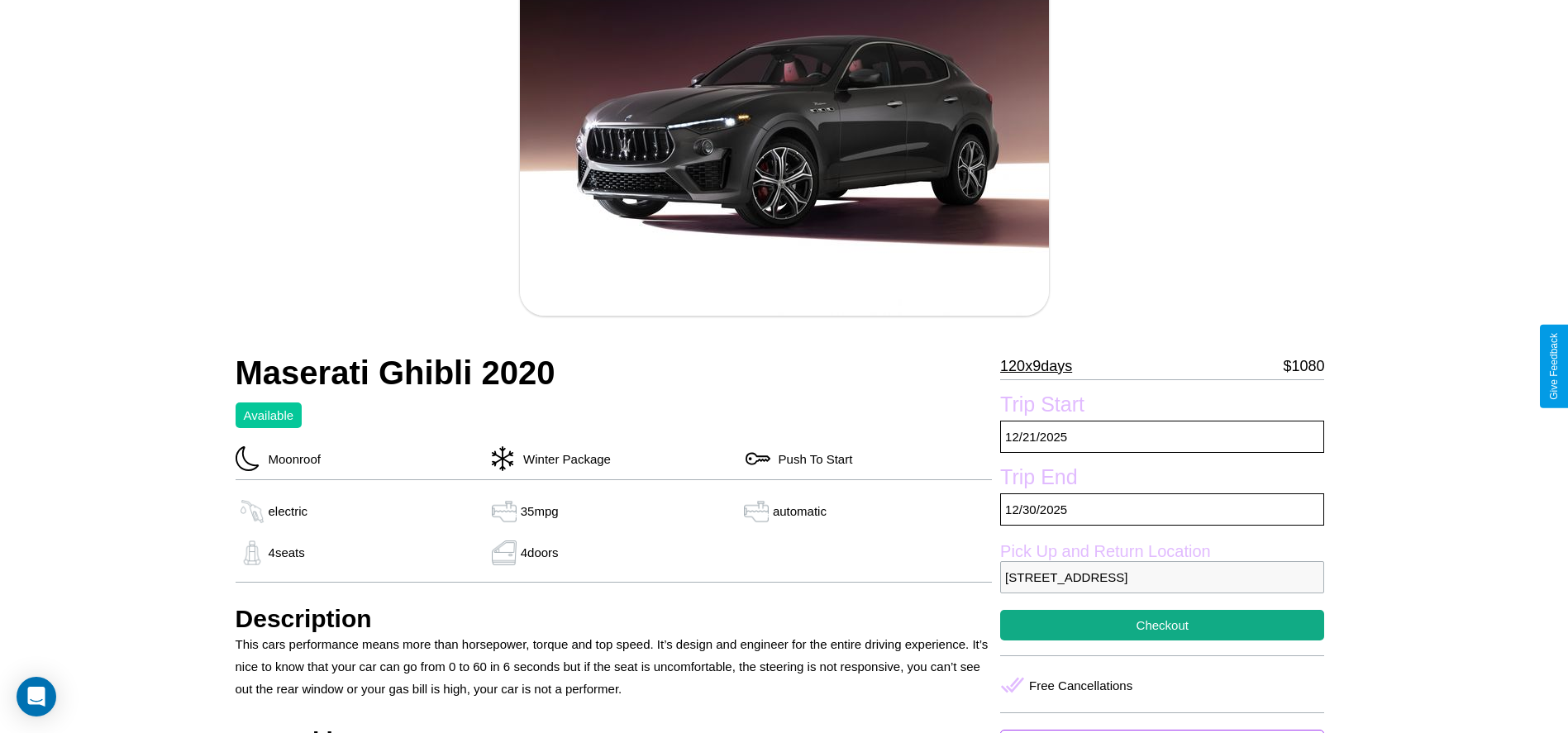
click at [1042, 366] on p "120 x 9 days" at bounding box center [1036, 366] width 72 height 27
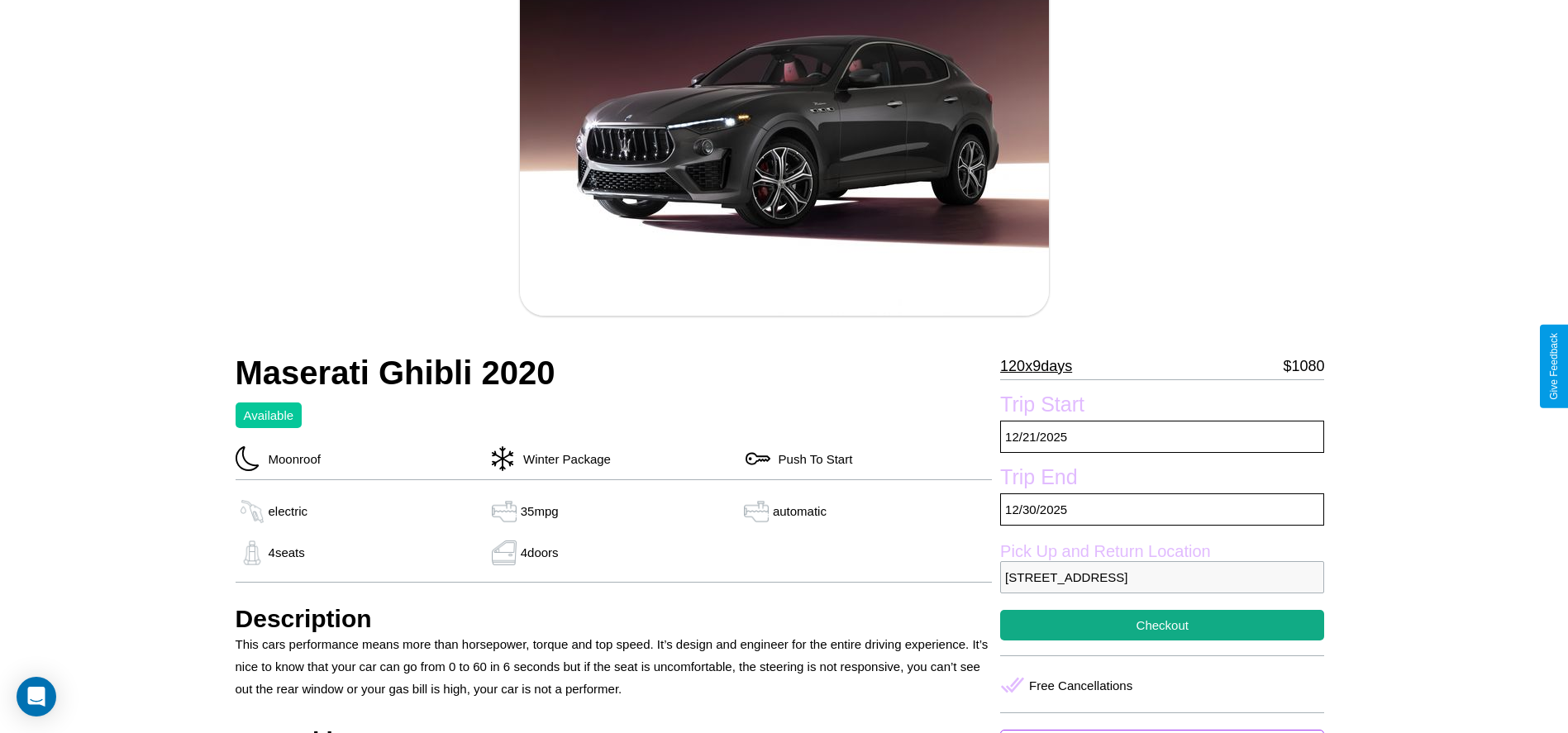
click at [1042, 366] on p "120 x 9 days" at bounding box center [1036, 366] width 72 height 27
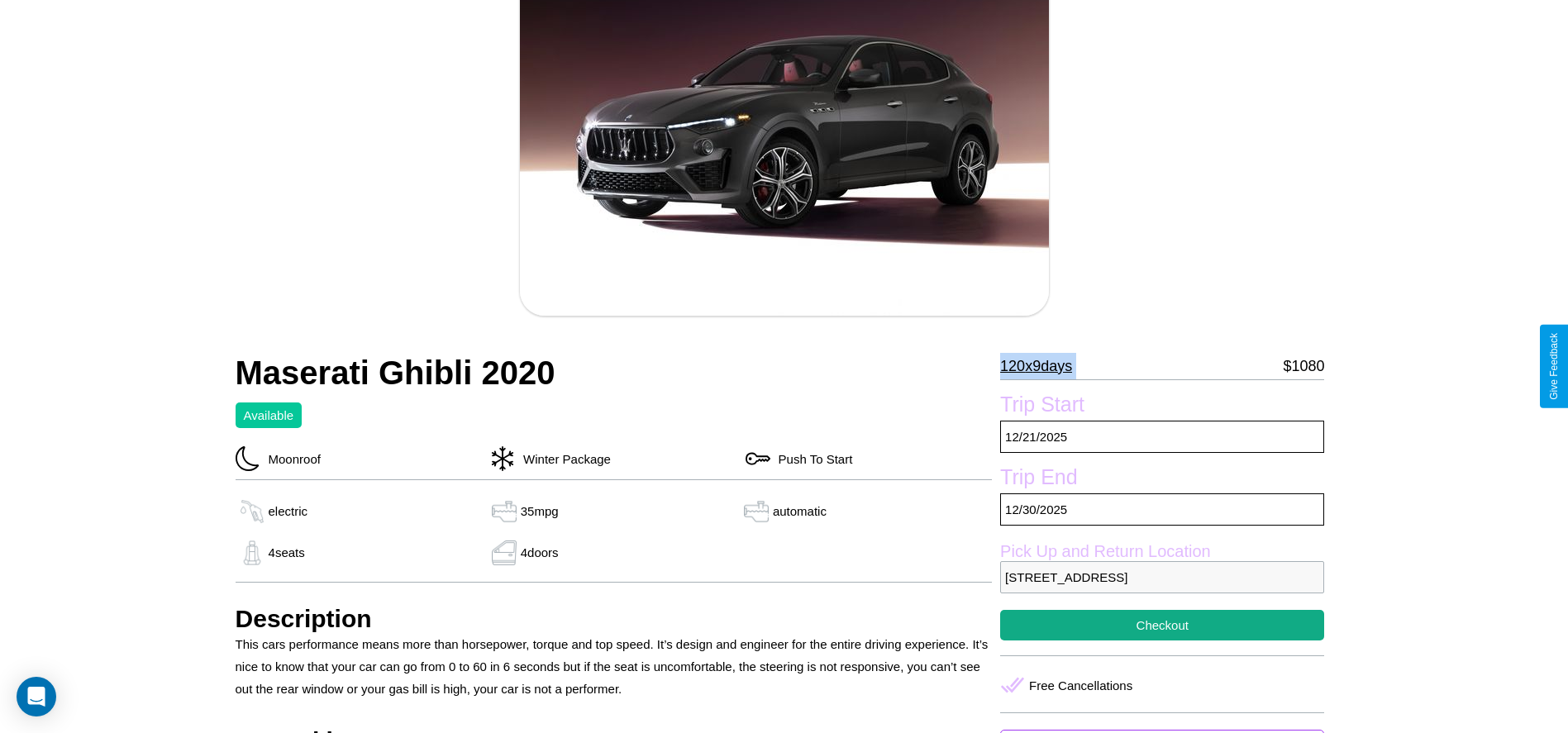
click at [1042, 366] on p "120 x 9 days" at bounding box center [1036, 366] width 72 height 27
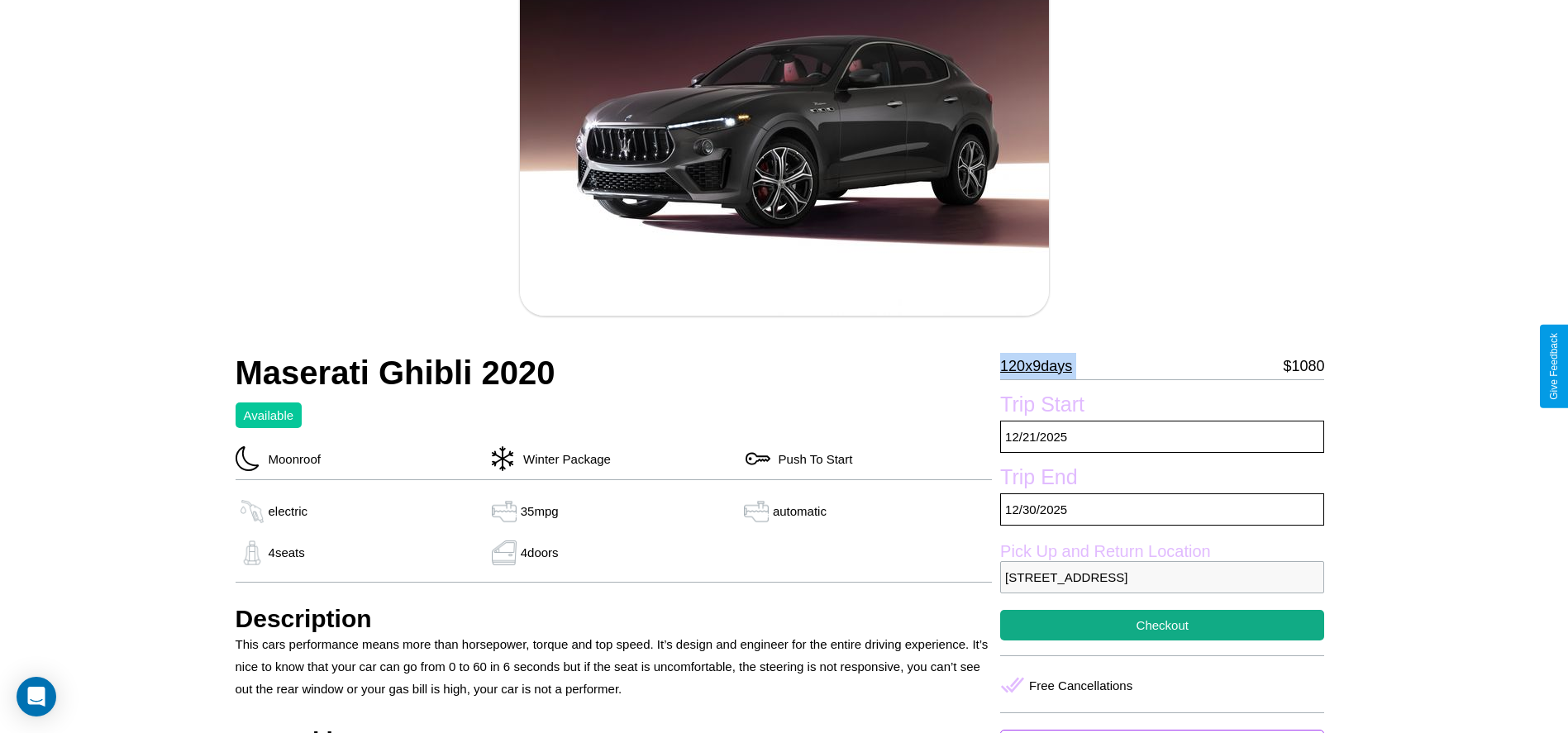
click at [1042, 366] on p "120 x 9 days" at bounding box center [1036, 366] width 72 height 27
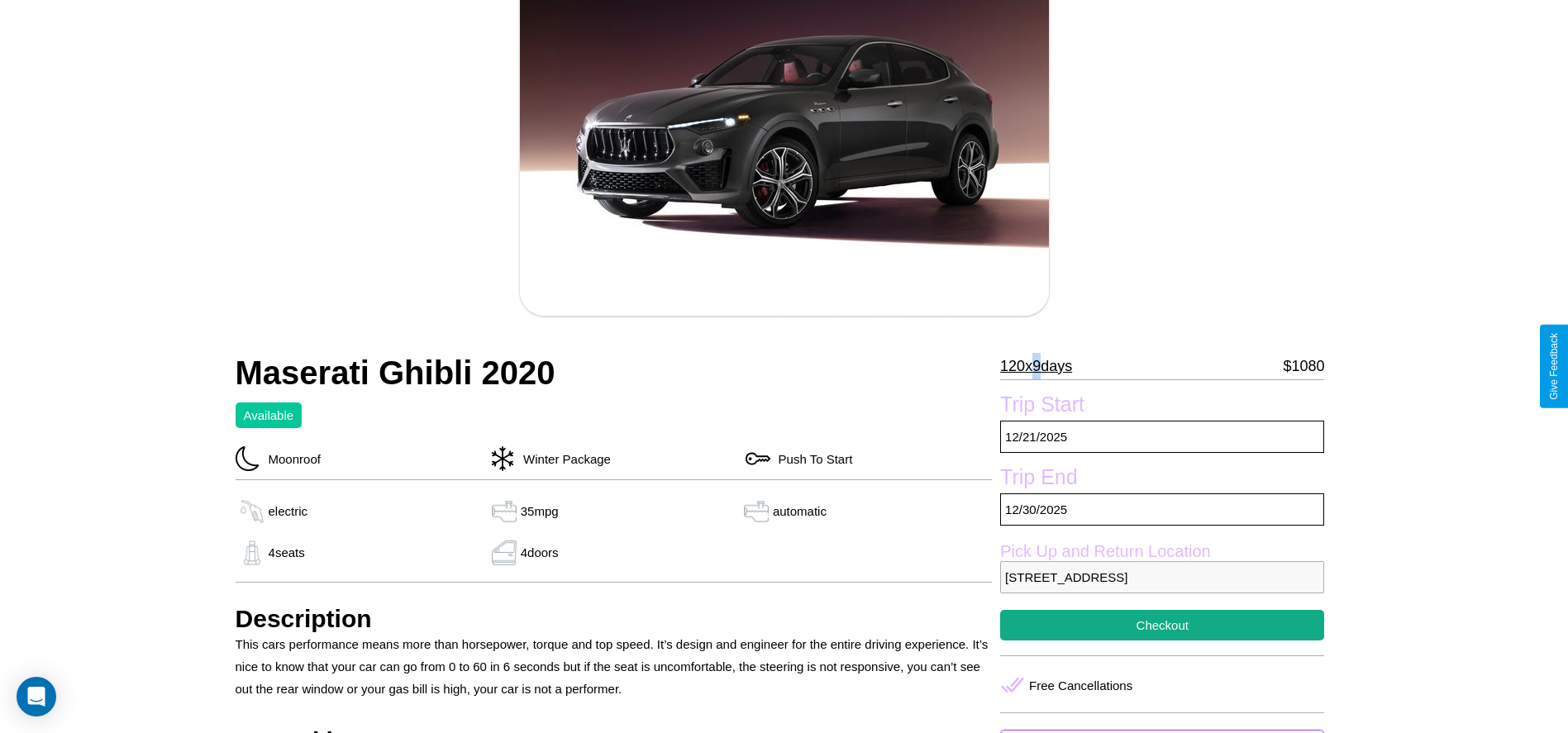
click at [1042, 366] on p "120 x 9 days" at bounding box center [1036, 366] width 72 height 27
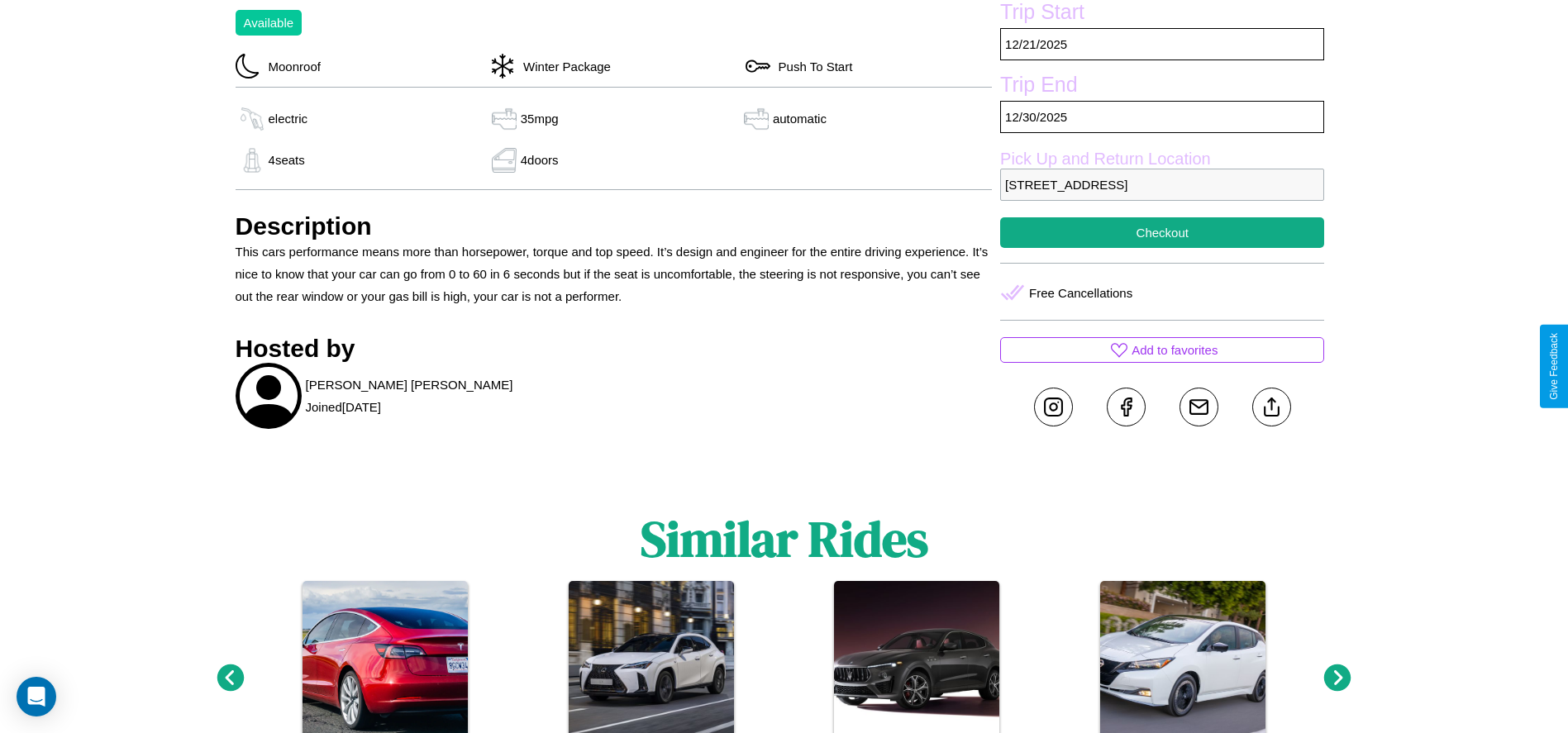
scroll to position [599, 0]
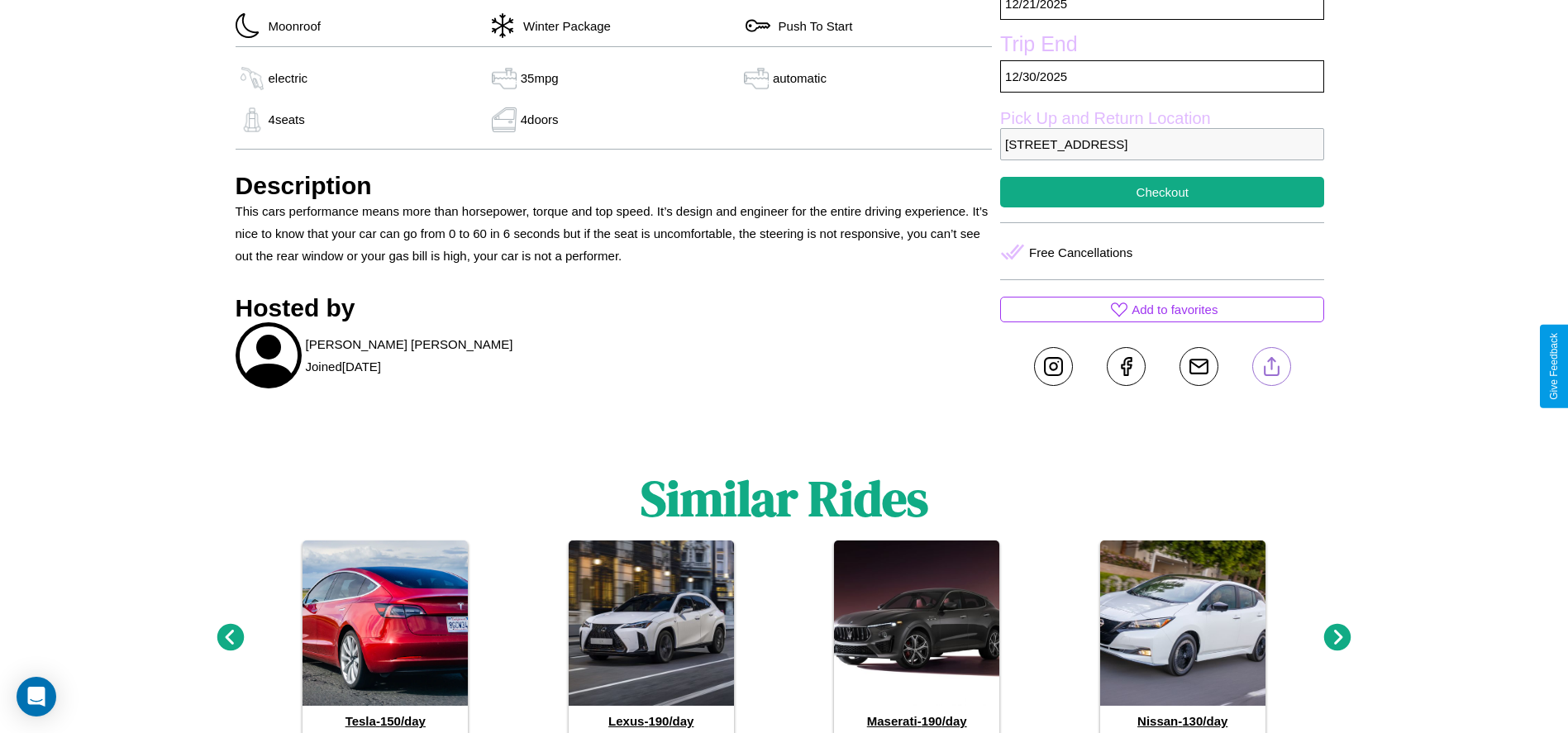
click at [1271, 366] on line at bounding box center [1271, 363] width 0 height 11
